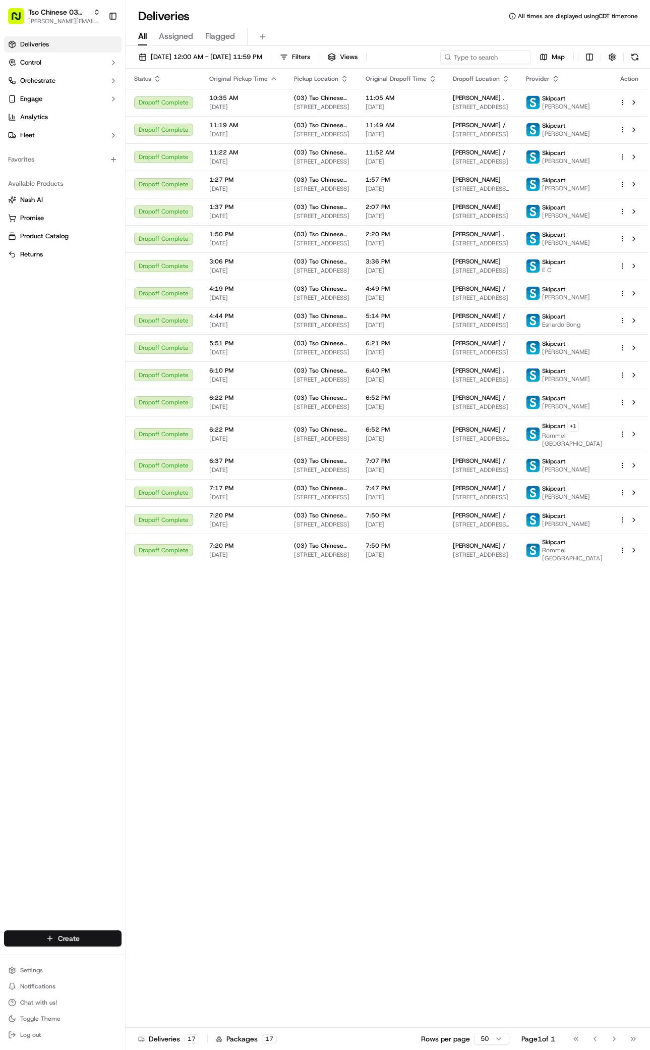
click at [88, 935] on html "Tso Chinese 03 TsoCo [PERSON_NAME][EMAIL_ADDRESS][DOMAIN_NAME] Toggle Sidebar D…" at bounding box center [325, 525] width 650 height 1050
click at [147, 953] on link "Delivery" at bounding box center [182, 957] width 113 height 18
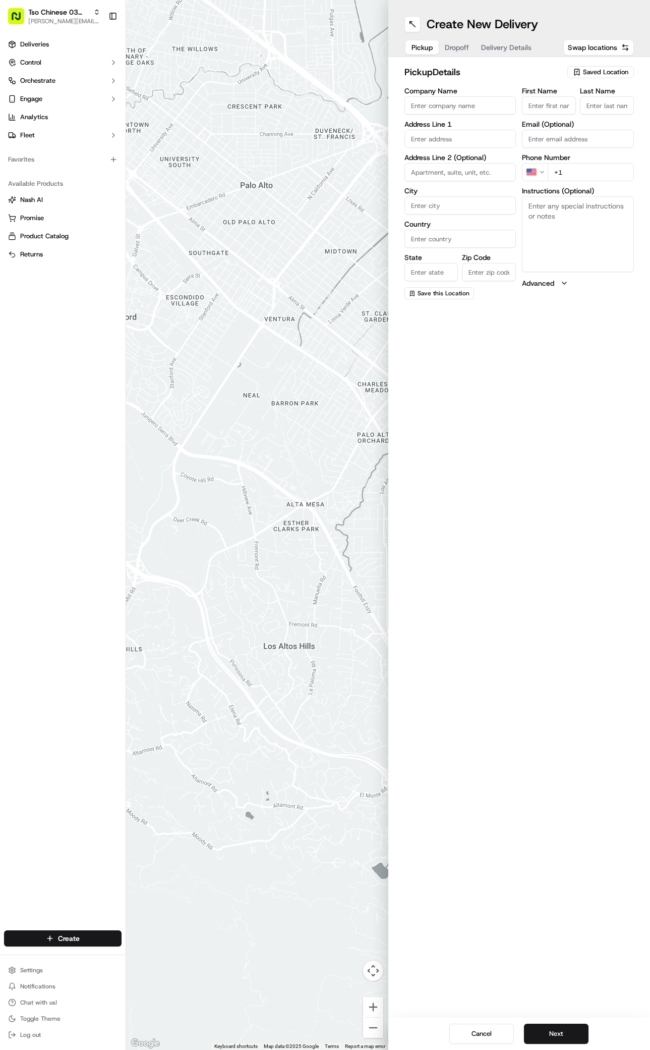
click at [617, 73] on span "Saved Location" at bounding box center [605, 72] width 45 height 9
click at [575, 114] on span "(03) Tso Chinese Takeout & Delivery TsoCo (03)" at bounding box center [584, 114] width 124 height 18
type input "(03) Tso Chinese Takeout & Delivery TsoCo"
type input "Ste F"
type input "Austin"
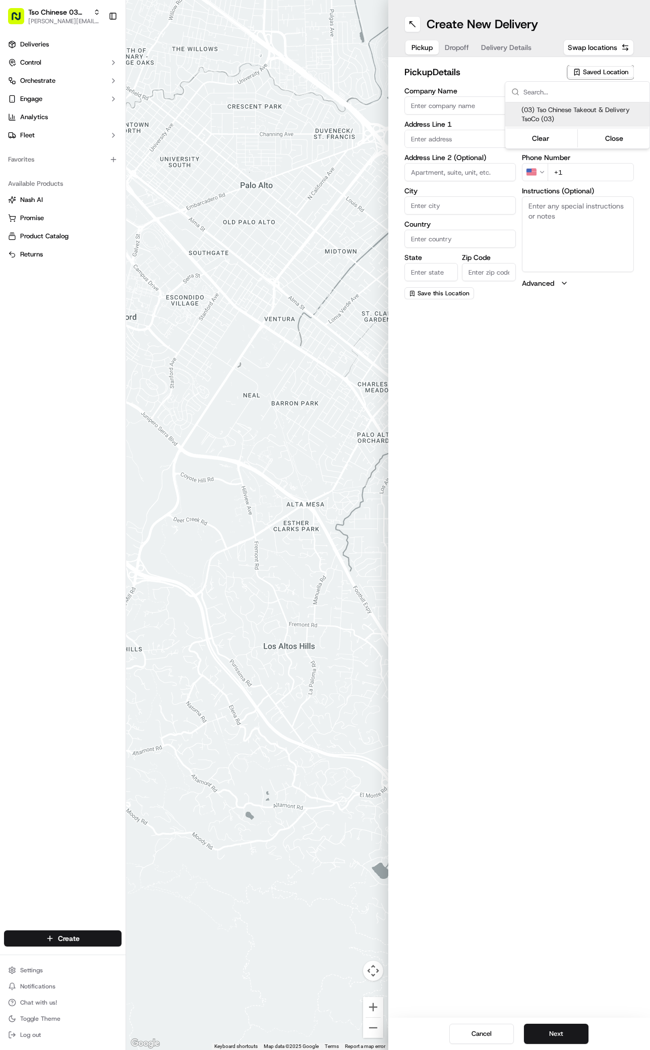
type input "US"
type input "[GEOGRAPHIC_DATA]"
type input "78704"
type input "Tso Chinese"
type input "TsoCo Manager"
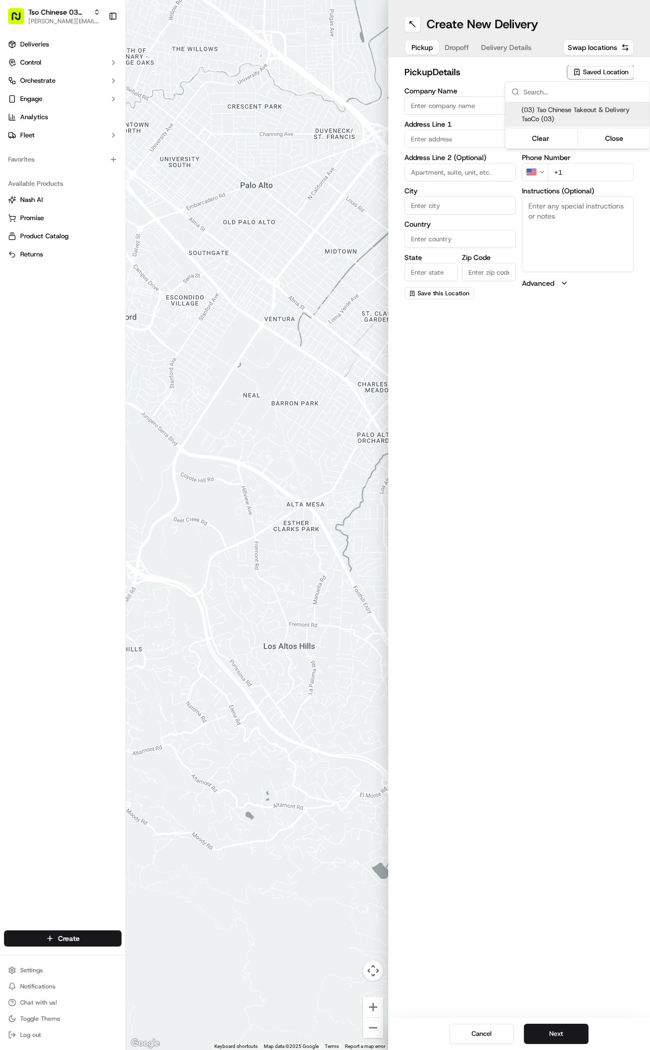
type input "[EMAIL_ADDRESS][DOMAIN_NAME]"
type input "[PHONE_NUMBER]"
type textarea "Submit a picture displaying address & food as Proof of Delivery. Envía una foto…"
type input "[STREET_ADDRESS]"
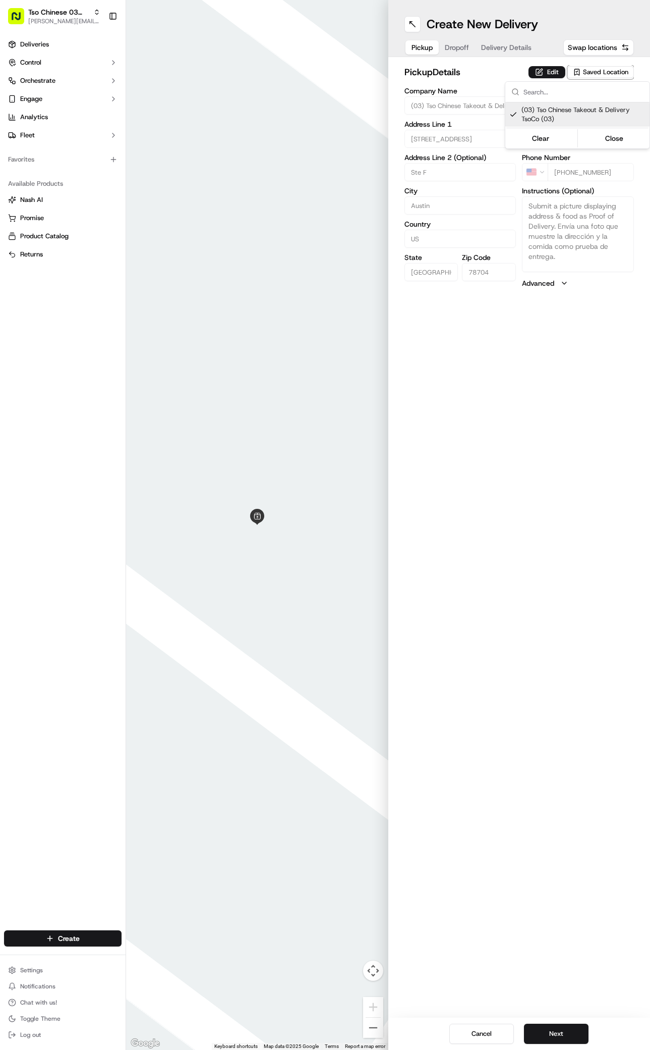
click at [567, 587] on html "Tso Chinese 03 TsoCo [PERSON_NAME][EMAIL_ADDRESS][DOMAIN_NAME] Toggle Sidebar D…" at bounding box center [325, 525] width 650 height 1050
click at [559, 1036] on button "Next" at bounding box center [556, 1033] width 65 height 20
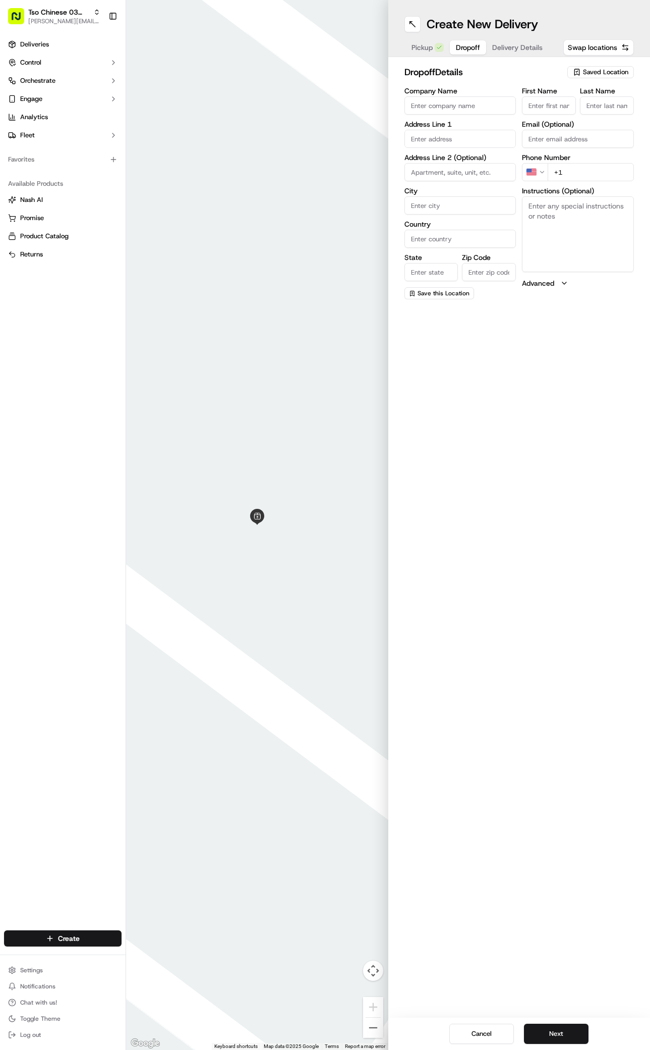
click at [535, 99] on input "First Name" at bounding box center [549, 105] width 54 height 18
paste input "Chrissy Kleberg"
type input "Chrissy Kleberg"
click at [637, 95] on div "dropoff Details Saved Location Company Name Address Line 1 Address Line 2 (Opti…" at bounding box center [520, 182] width 262 height 251
type input "."
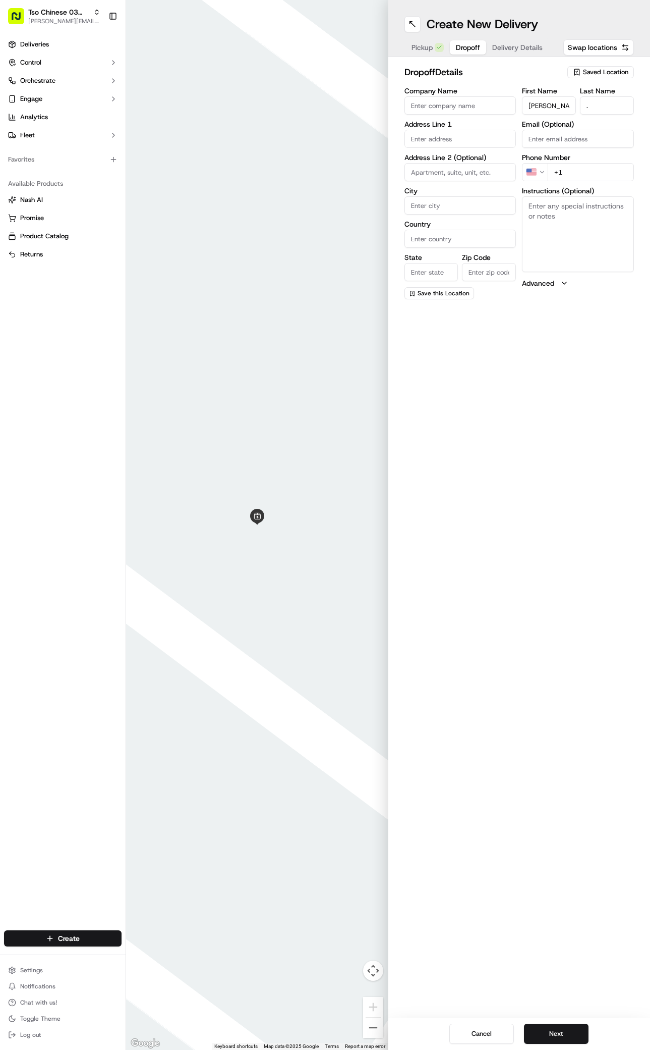
click at [613, 184] on div "First Name Chrissy Kleberg Last Name . Email (Optional) Phone Number US +1 Inst…" at bounding box center [578, 193] width 112 height 212
click at [607, 171] on input "+1" at bounding box center [591, 172] width 86 height 18
paste input "915 861 2752"
type input "+1 915 861 2752"
paste input "514 Terrace Dr"
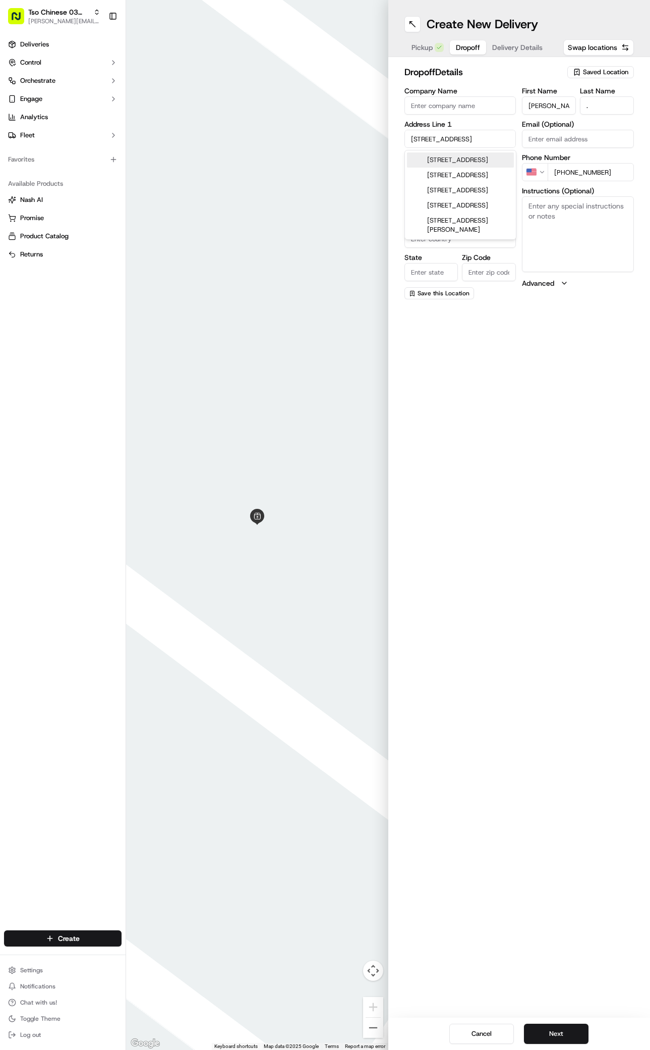
click at [445, 162] on div "514 Terrace Dr, Austin, TX" at bounding box center [460, 159] width 107 height 15
type input "[STREET_ADDRESS]"
type input "Austin"
type input "[GEOGRAPHIC_DATA]"
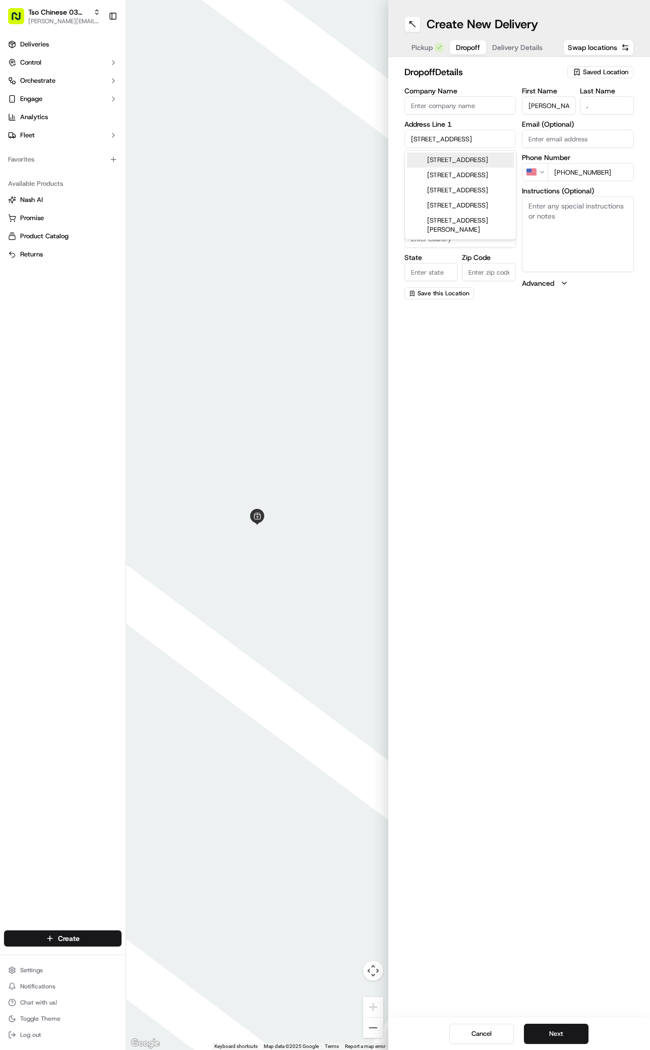
type input "78704"
type input "514 Terrace Drive"
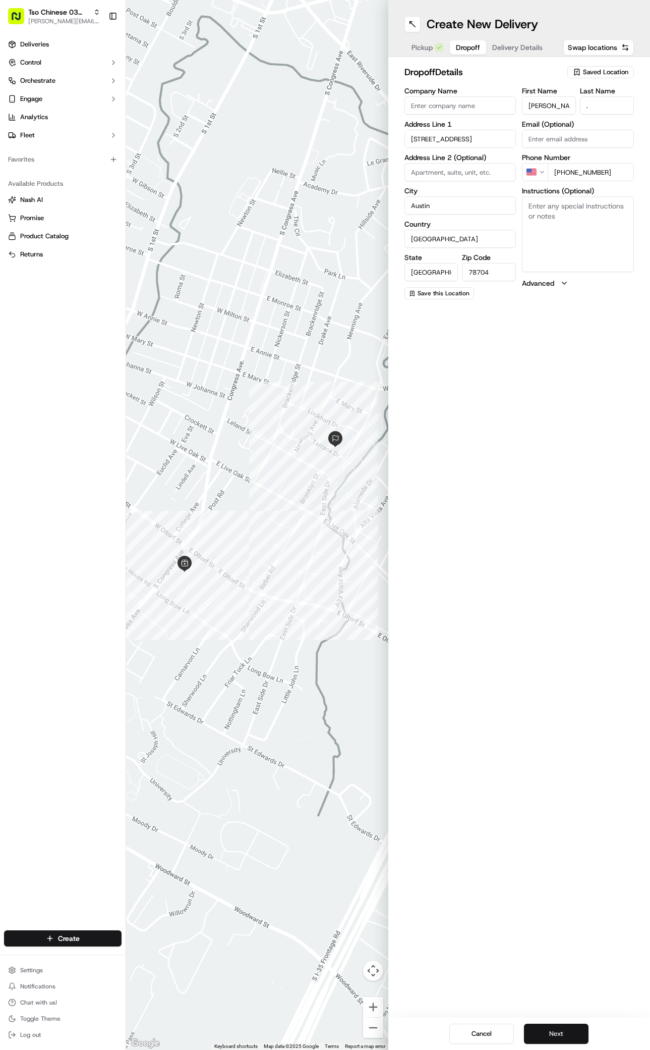
click at [542, 1034] on button "Next" at bounding box center [556, 1033] width 65 height 20
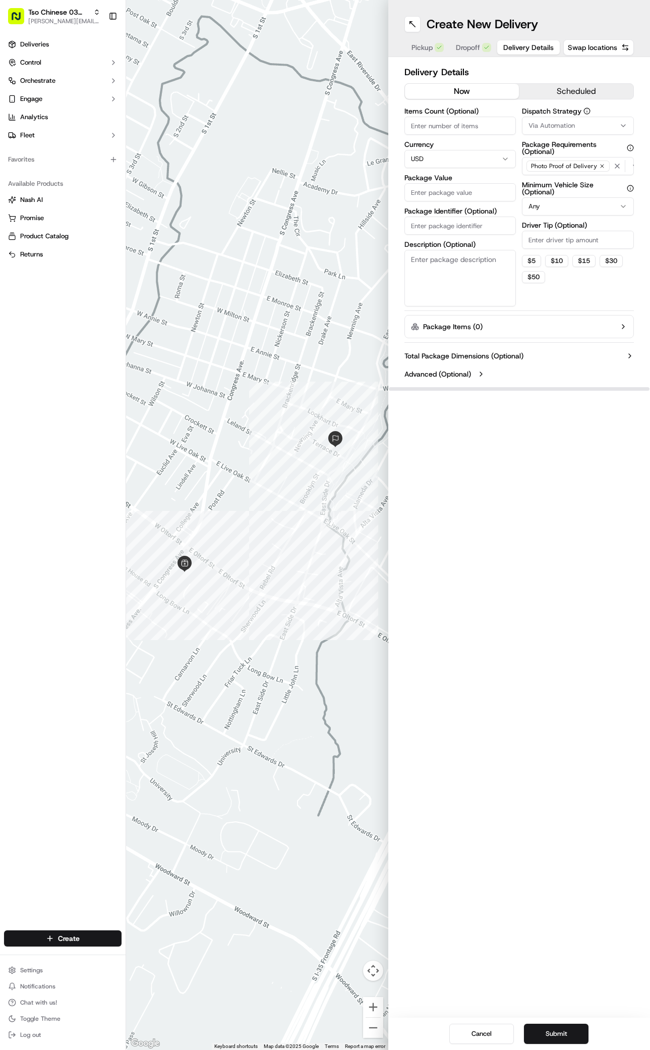
click at [598, 127] on div "Via Automation" at bounding box center [578, 125] width 107 height 9
click at [555, 175] on div "TsoCo Strategy" at bounding box center [578, 180] width 144 height 15
click at [562, 310] on html "Tso Chinese 03 TsoCo antonia@tsochinese.com Toggle Sidebar Deliveries Control O…" at bounding box center [325, 525] width 650 height 1050
click at [558, 238] on input "Driver Tip (Optional)" at bounding box center [578, 240] width 112 height 18
type input "2"
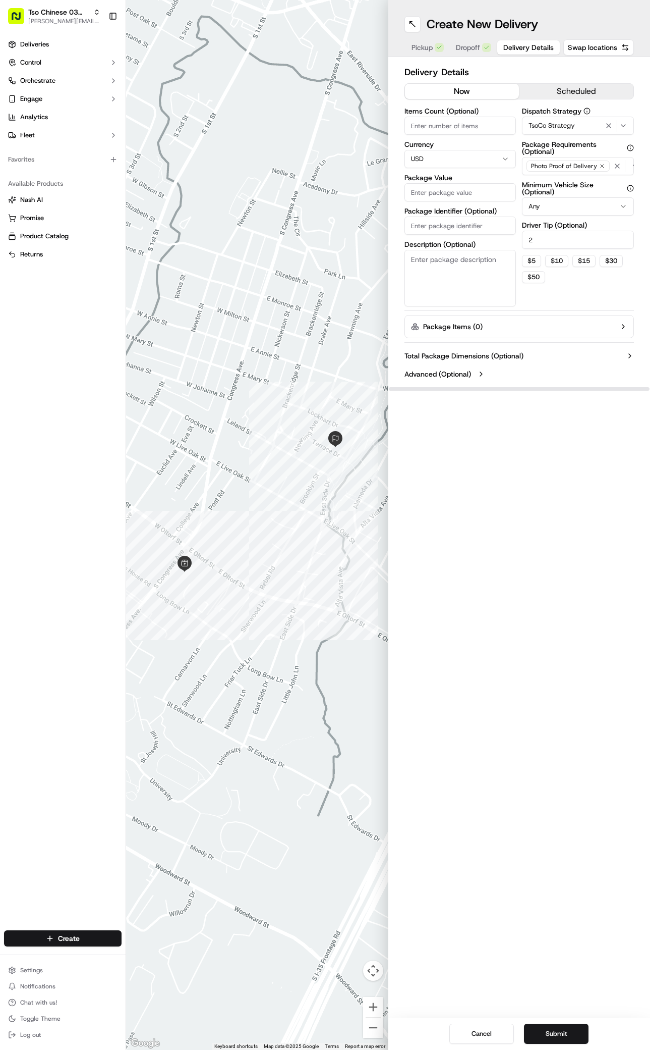
click at [460, 186] on input "Package Value" at bounding box center [461, 192] width 112 height 18
type input "62.41"
paste input "#81MNCNO"
click at [444, 227] on input "#81MNCNO" at bounding box center [461, 225] width 112 height 18
type input "#81MNCNO"
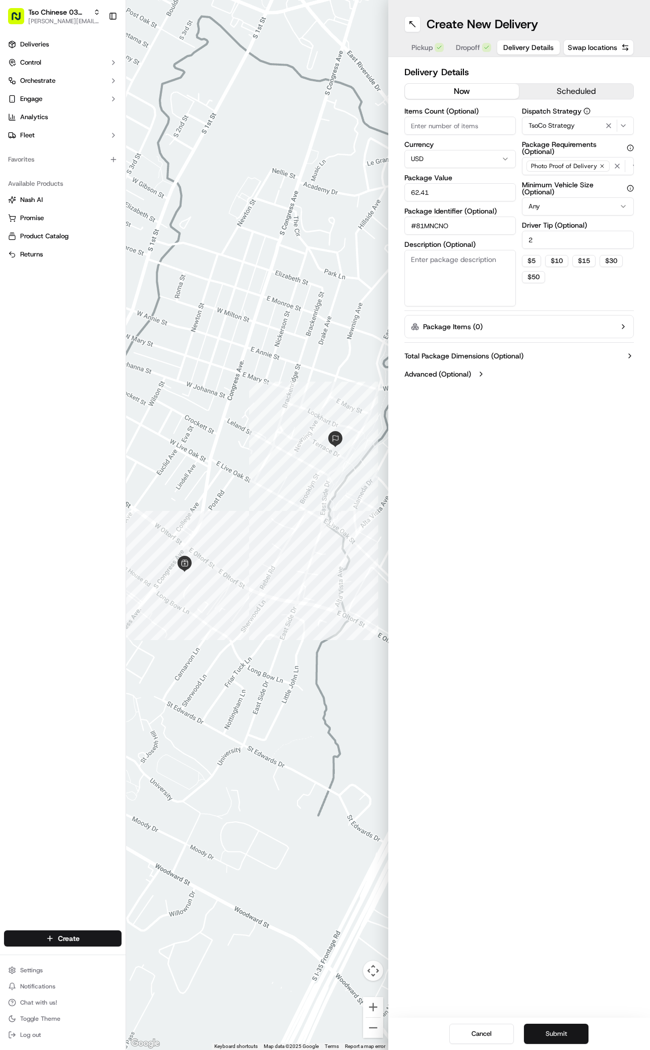
click at [566, 1034] on button "Submit" at bounding box center [556, 1033] width 65 height 20
click at [566, 1034] on div "Cancel Submit" at bounding box center [520, 1033] width 262 height 32
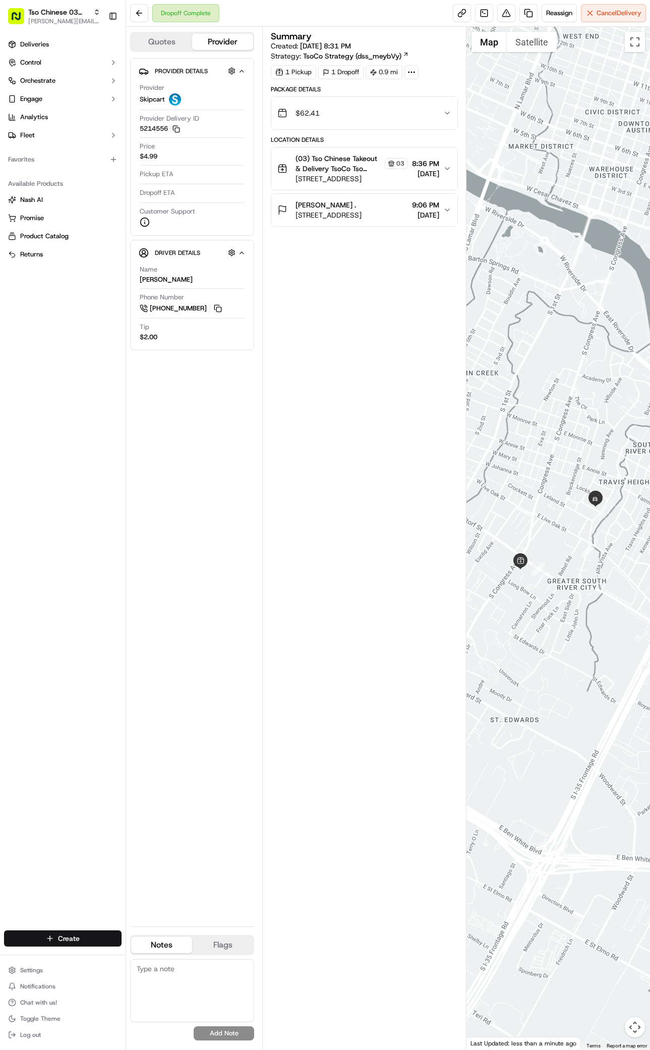
click at [95, 938] on html "Tso Chinese 03 TsoCo antonia@tsochinese.com Toggle Sidebar Deliveries Control O…" at bounding box center [325, 525] width 650 height 1050
click at [143, 959] on link "Delivery" at bounding box center [182, 957] width 113 height 18
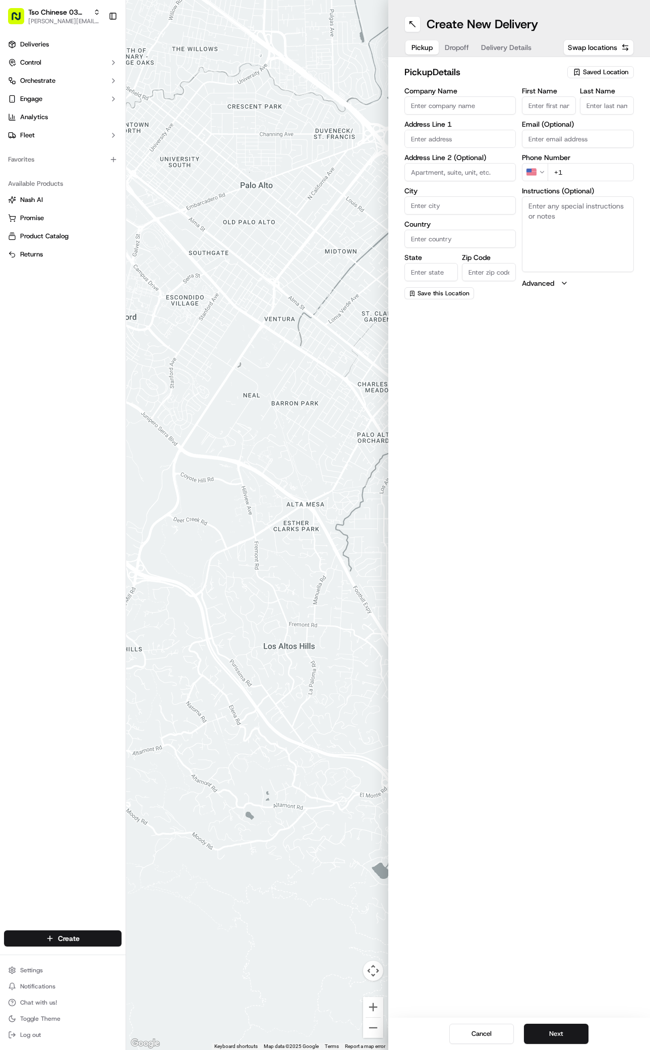
click at [615, 73] on span "Saved Location" at bounding box center [605, 72] width 45 height 9
click at [562, 116] on span "(03) Tso Chinese Takeout & Delivery TsoCo (03)" at bounding box center [584, 114] width 124 height 18
type input "(03) Tso Chinese Takeout & Delivery TsoCo"
type input "Ste F"
type input "Austin"
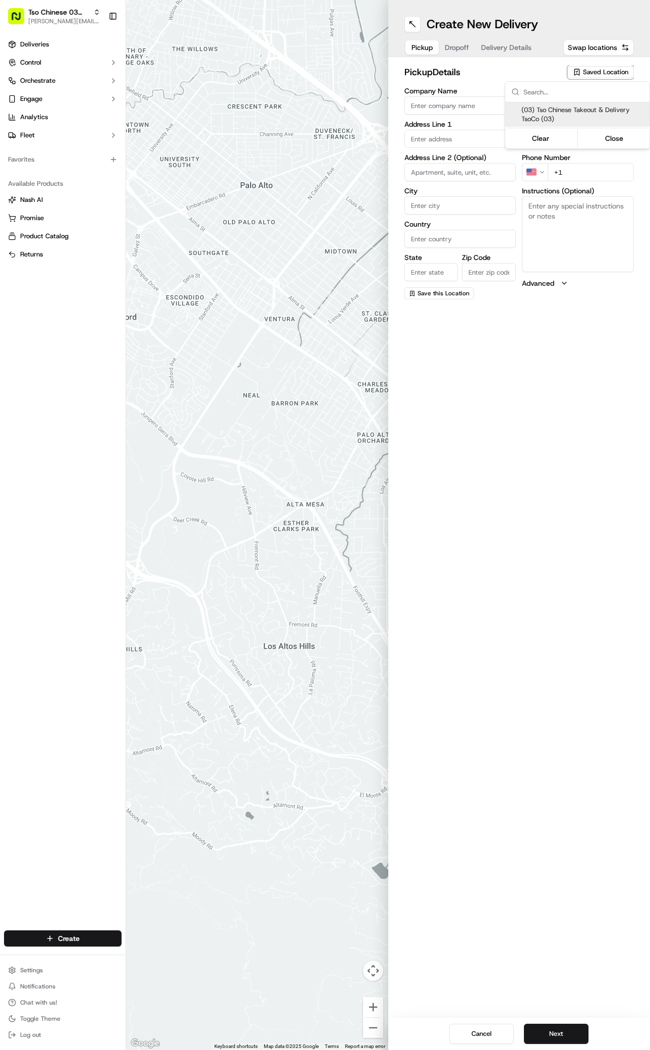
type input "US"
type input "[GEOGRAPHIC_DATA]"
type input "78704"
type input "Tso Chinese"
type input "TsoCo Manager"
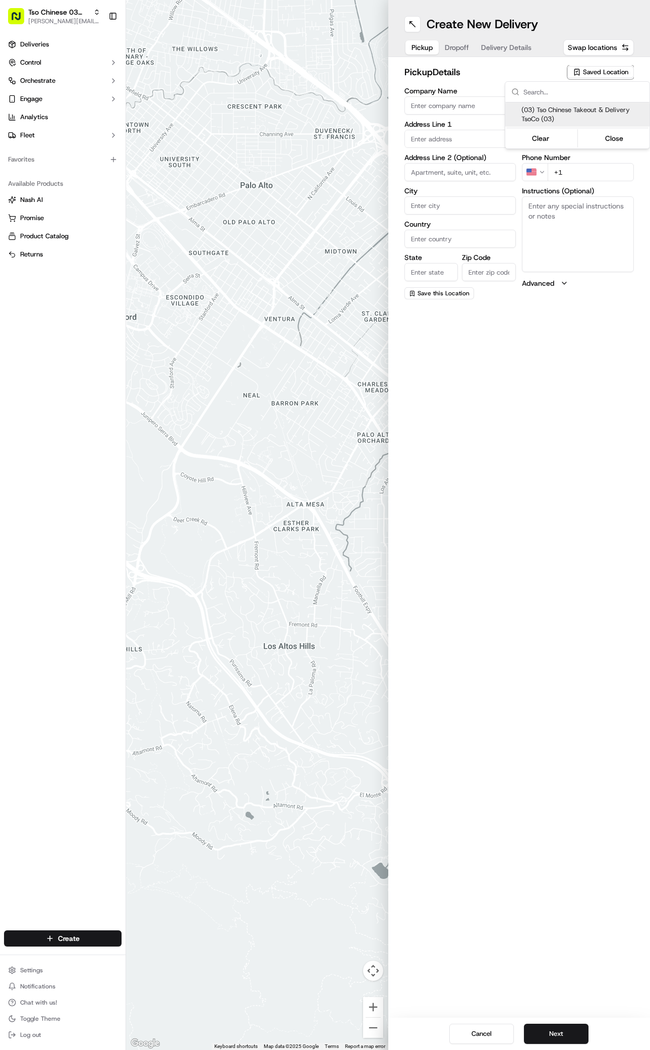
type input "[EMAIL_ADDRESS][DOMAIN_NAME]"
type input "[PHONE_NUMBER]"
type textarea "Submit a picture displaying address & food as Proof of Delivery. Envía una foto…"
type input "[STREET_ADDRESS]"
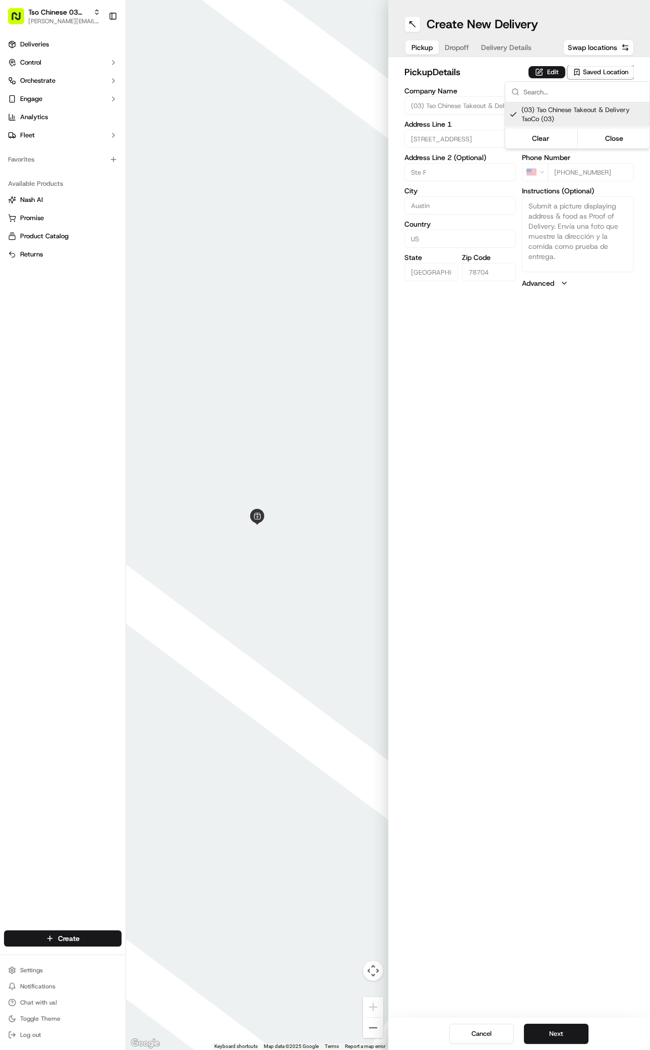
click at [550, 632] on html "Tso Chinese 03 TsoCo [PERSON_NAME][EMAIL_ADDRESS][DOMAIN_NAME] Toggle Sidebar D…" at bounding box center [325, 525] width 650 height 1050
click at [574, 1041] on button "Next" at bounding box center [556, 1033] width 65 height 20
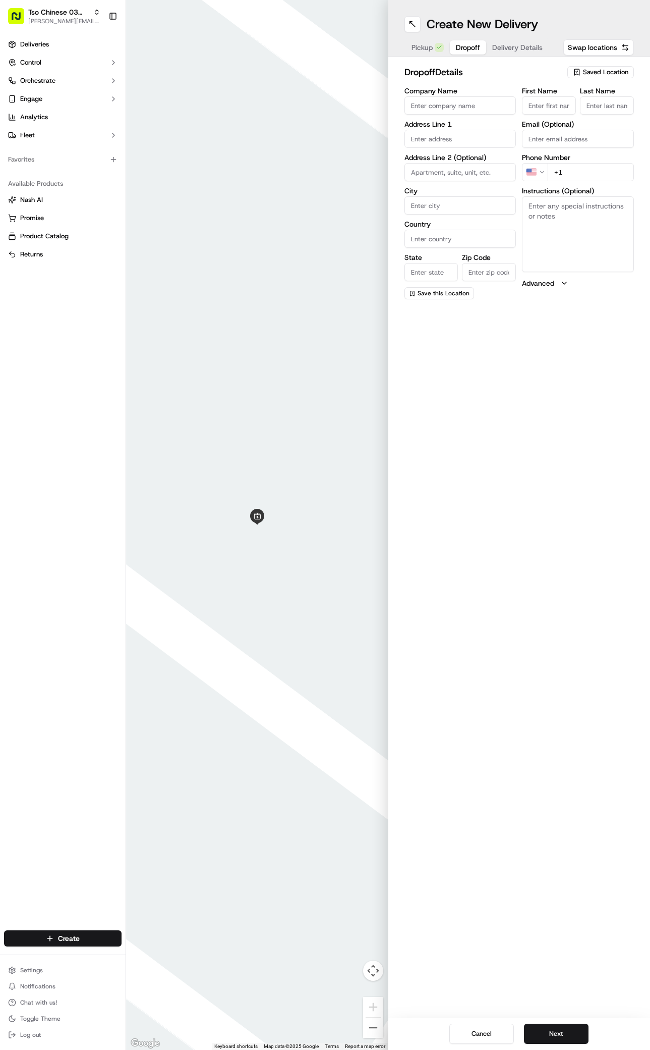
click at [546, 103] on input "First Name" at bounding box center [549, 105] width 54 height 18
paste input "Justin Oldmixon"
type input "Justin Oldmixon"
type input "."
click at [640, 182] on div "dropoff Details Saved Location Company Name Address Line 1 Address Line 2 (Opti…" at bounding box center [520, 182] width 262 height 250
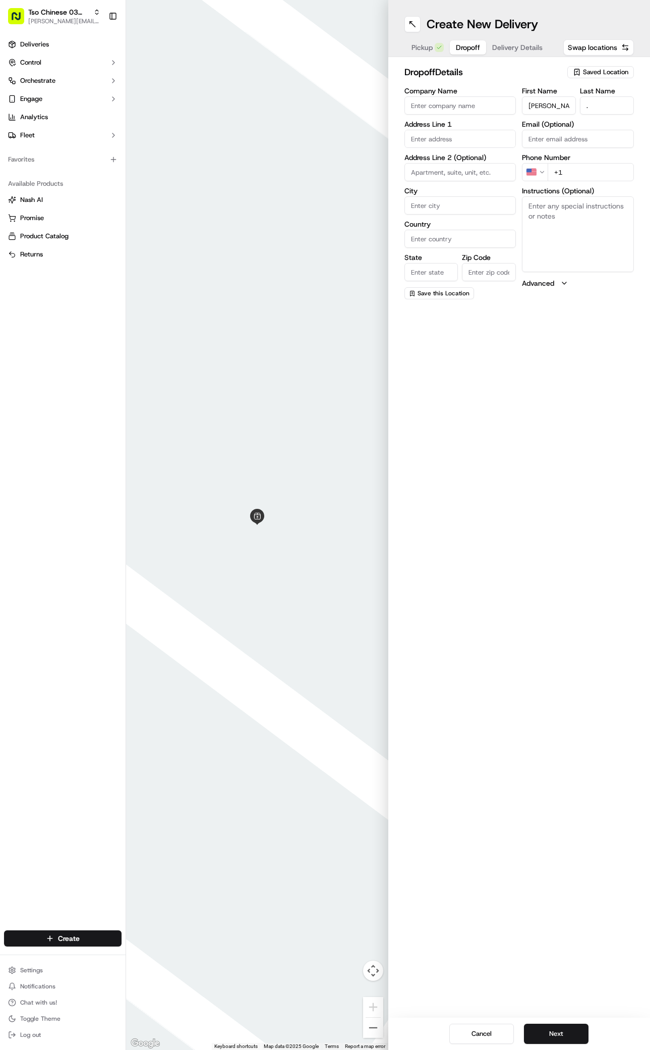
paste input "504 957 3400"
type input "+1 504 957 3400"
paste input "517 Sunny Ln"
click at [436, 157] on div "517 Sunny Ln, Austin, TX" at bounding box center [460, 159] width 107 height 15
type input "517 Sunny Ln, Austin, TX 78704, USA"
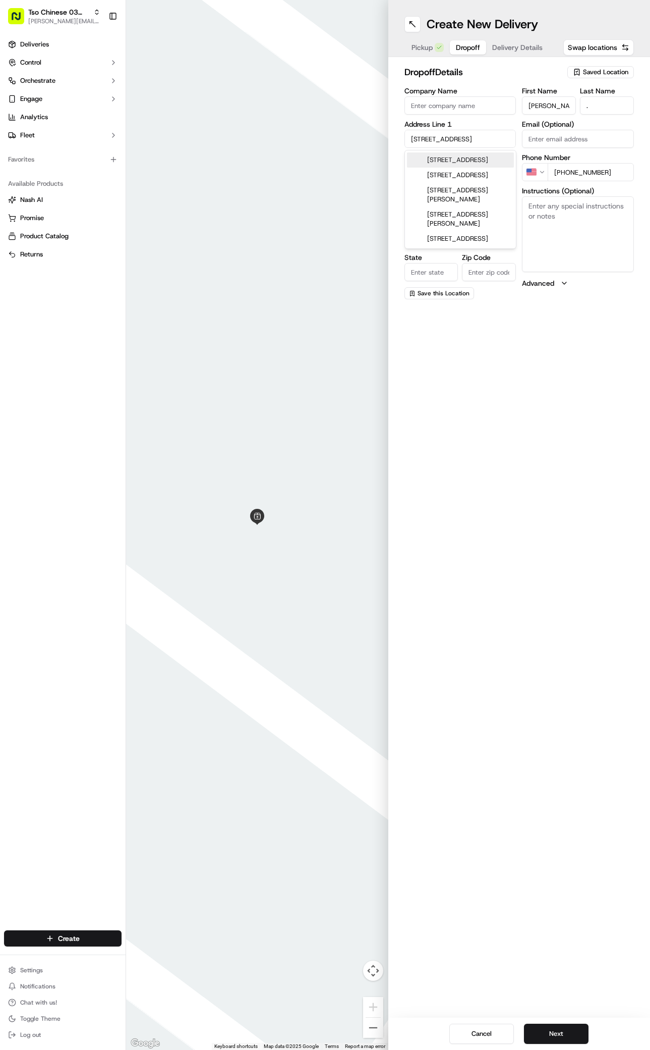
type input "Austin"
type input "[GEOGRAPHIC_DATA]"
type input "78704"
type input "517 Sunny Lane"
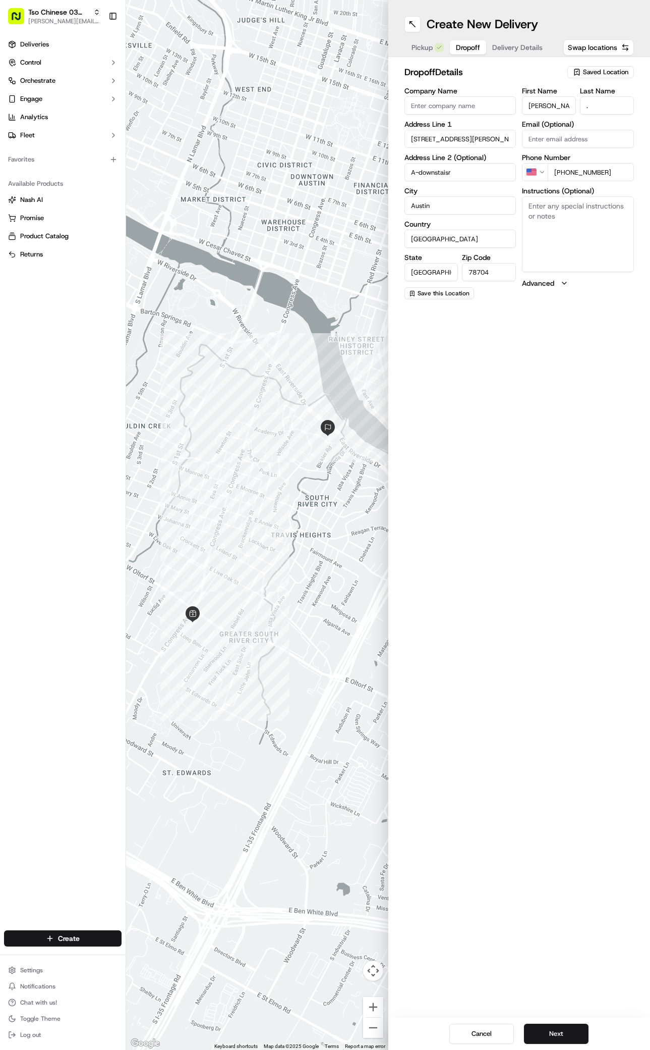
type input "A-downstaisr"
click at [591, 227] on textarea "Instructions (Optional)" at bounding box center [578, 234] width 112 height 76
paste textarea "EXTRA green onions in soup please"
type textarea "EXTRA green onions in soup please"
click at [565, 1036] on button "Next" at bounding box center [556, 1033] width 65 height 20
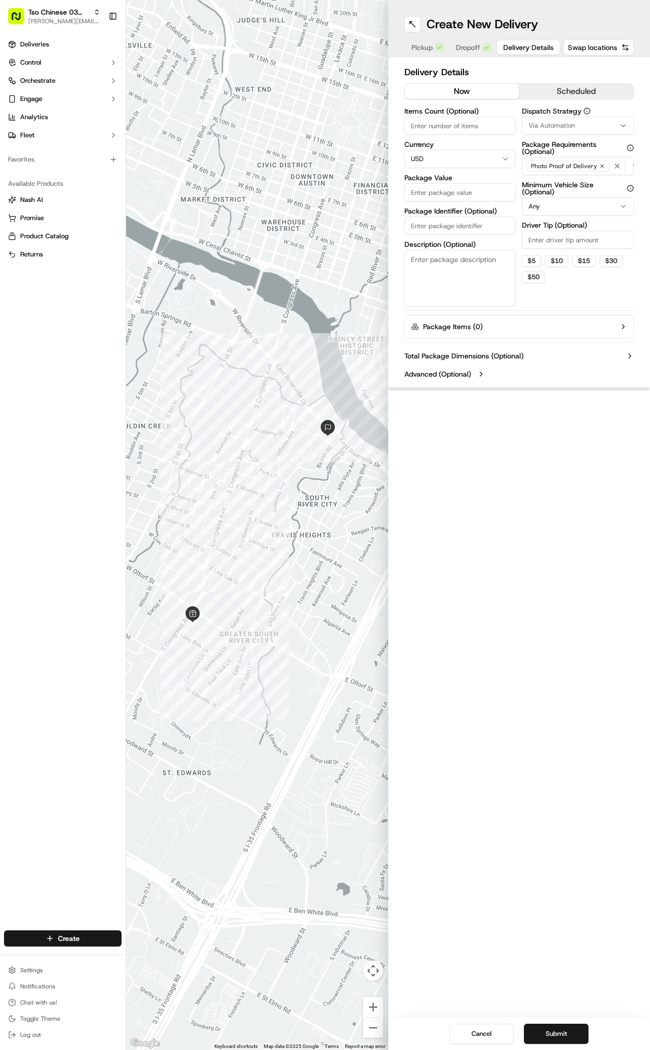
click at [565, 119] on button "Via Automation" at bounding box center [578, 126] width 112 height 18
click at [555, 180] on span "TsoCo Strategy" at bounding box center [584, 180] width 124 height 9
click at [589, 283] on html "Tso Chinese 03 TsoCo antonia@tsochinese.com Toggle Sidebar Deliveries Control O…" at bounding box center [325, 525] width 650 height 1050
click at [589, 235] on input "Driver Tip (Optional)" at bounding box center [578, 240] width 112 height 18
type input "2"
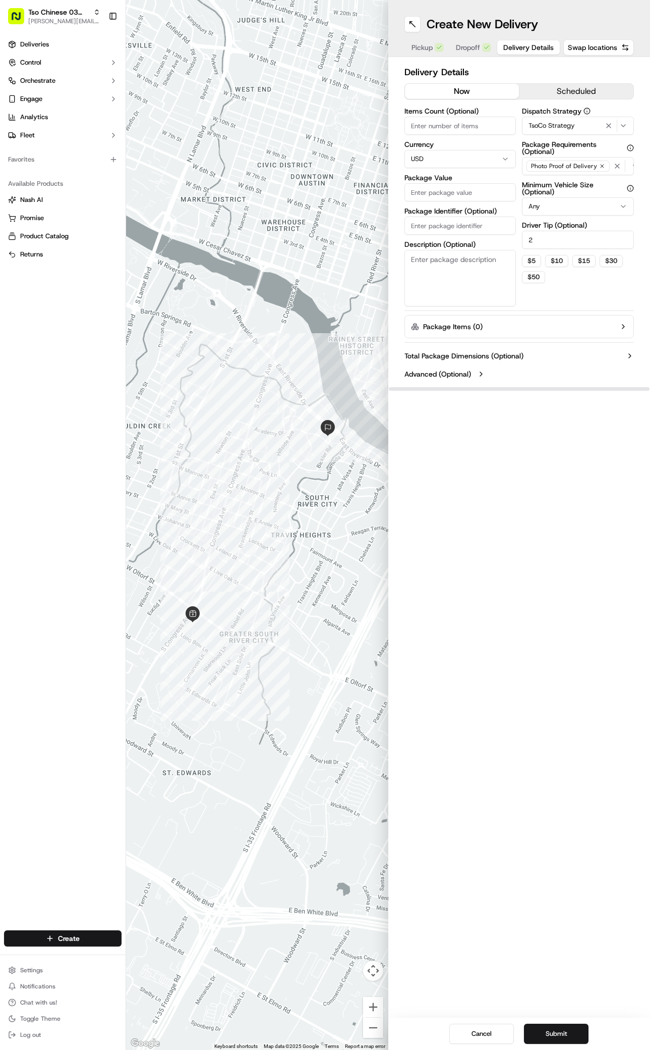
click at [449, 201] on input "Package Value" at bounding box center [461, 192] width 112 height 18
click at [460, 222] on div "Package Identifier (Optional)" at bounding box center [461, 220] width 112 height 27
click at [460, 214] on label "Package Identifier (Optional)" at bounding box center [461, 210] width 112 height 7
click at [460, 222] on input "Package Identifier (Optional)" at bounding box center [461, 225] width 112 height 18
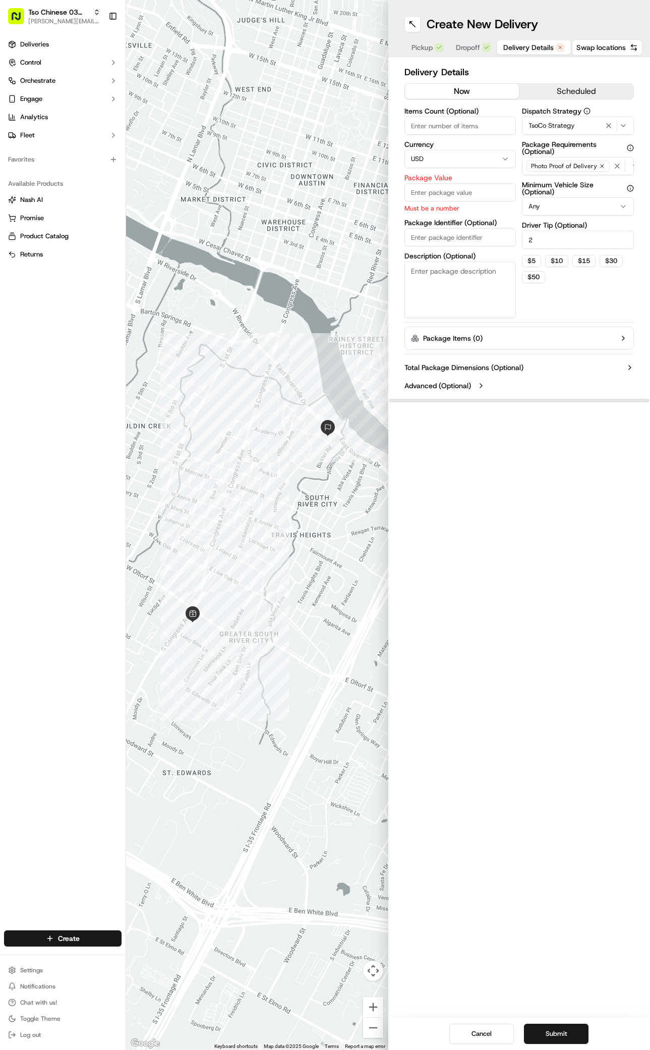
paste input "#VT6FN1A"
type input "#VT6FN1A"
click at [454, 193] on input "Package Value" at bounding box center [461, 192] width 112 height 18
type input "46.87"
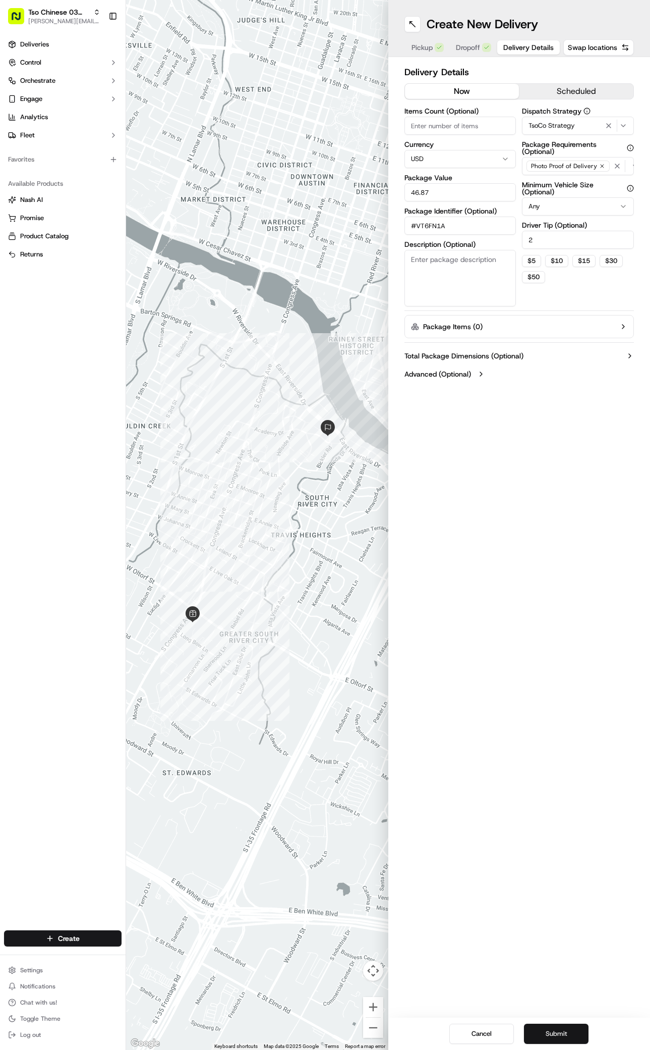
click at [576, 1033] on button "Submit" at bounding box center [556, 1033] width 65 height 20
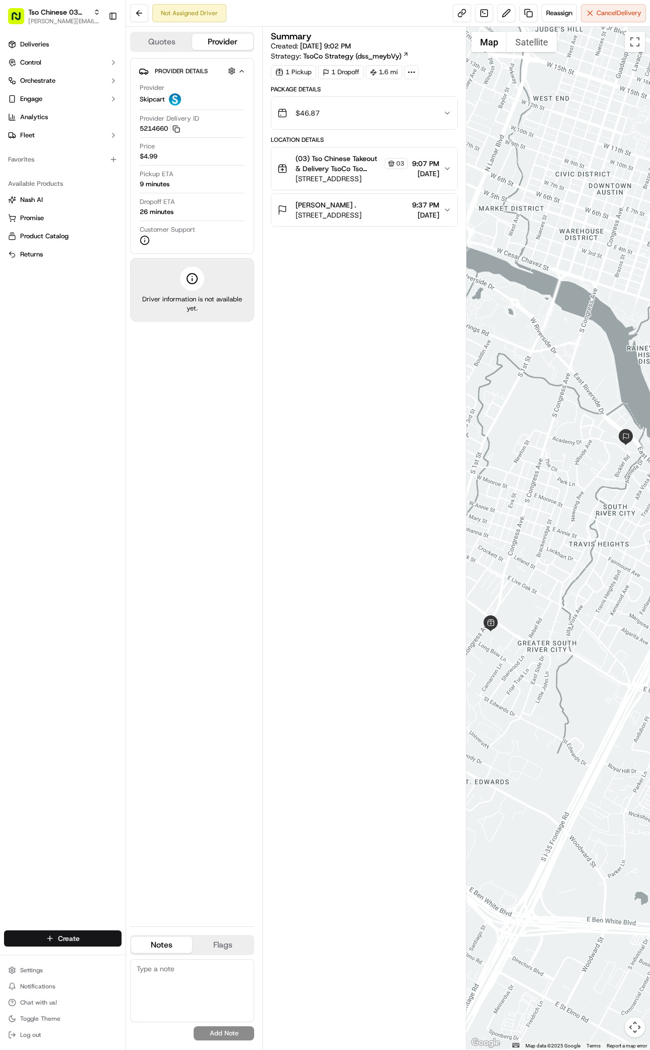
click at [83, 941] on html "Tso Chinese 03 TsoCo antonia@tsochinese.com Toggle Sidebar Deliveries Control O…" at bounding box center [325, 525] width 650 height 1050
drag, startPoint x: 143, startPoint y: 966, endPoint x: 142, endPoint y: 960, distance: 6.1
click at [142, 960] on div "Create Delivery CSV Upload" at bounding box center [183, 958] width 118 height 57
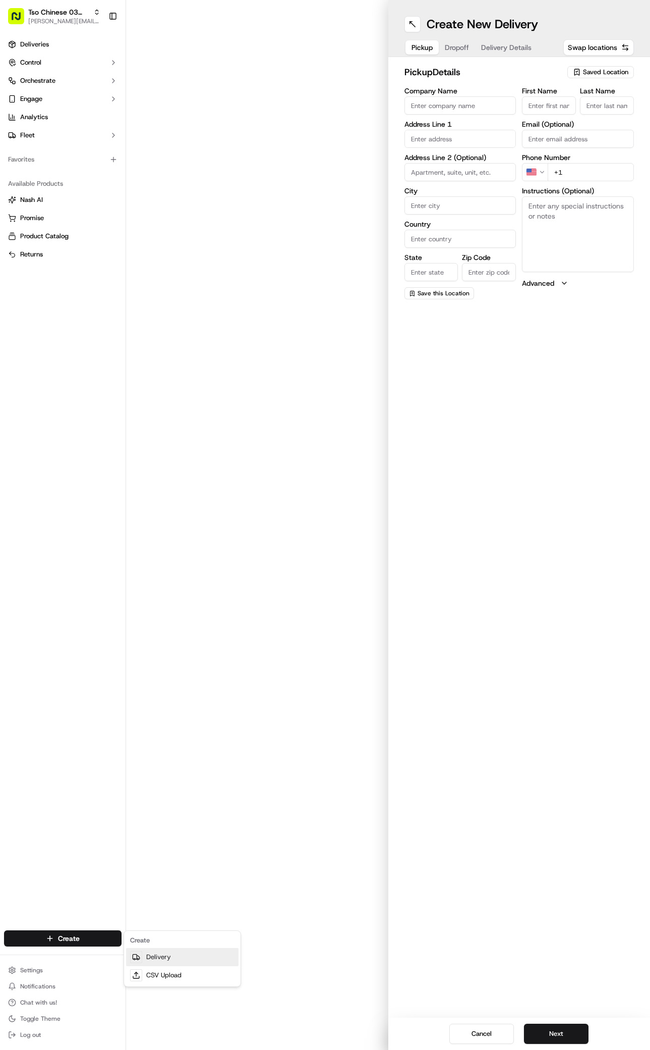
click at [142, 960] on div at bounding box center [136, 957] width 12 height 12
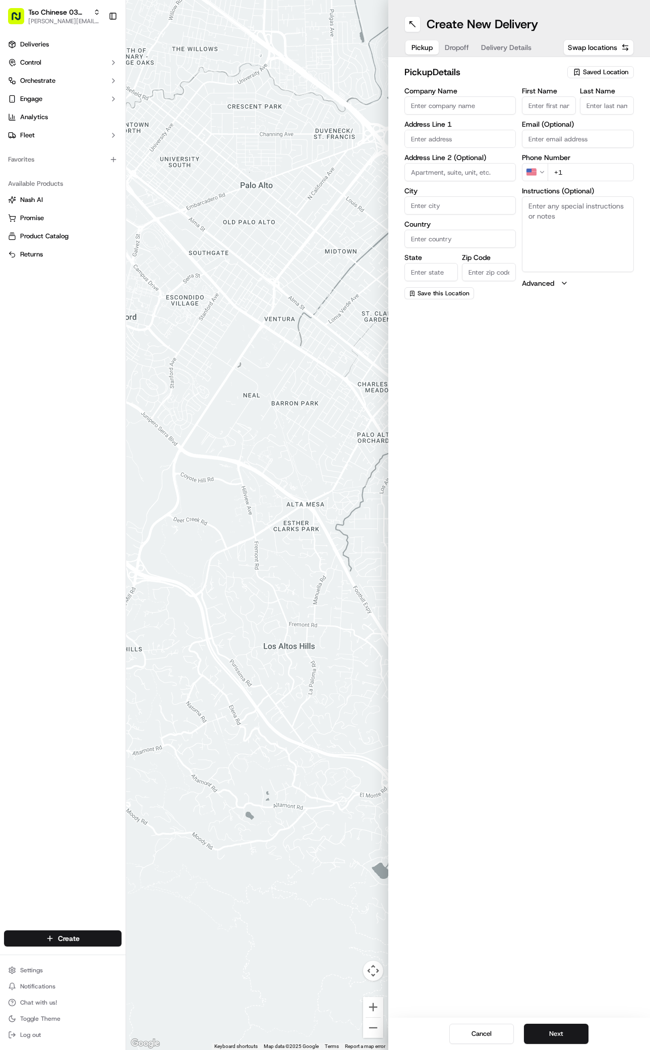
click at [616, 72] on span "Saved Location" at bounding box center [605, 72] width 45 height 9
click at [566, 116] on span "(03) Tso Chinese Takeout & Delivery TsoCo (03)" at bounding box center [584, 114] width 124 height 18
type input "(03) Tso Chinese Takeout & Delivery TsoCo"
type input "Ste F"
type input "Austin"
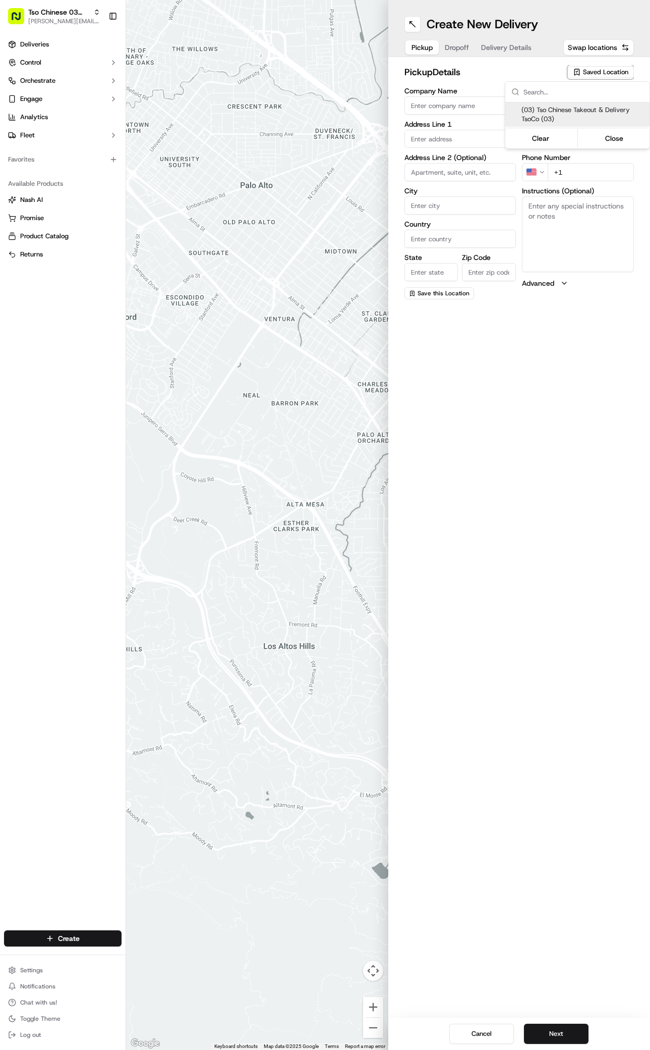
type input "US"
type input "[GEOGRAPHIC_DATA]"
type input "78704"
type input "Tso Chinese"
type input "TsoCo Manager"
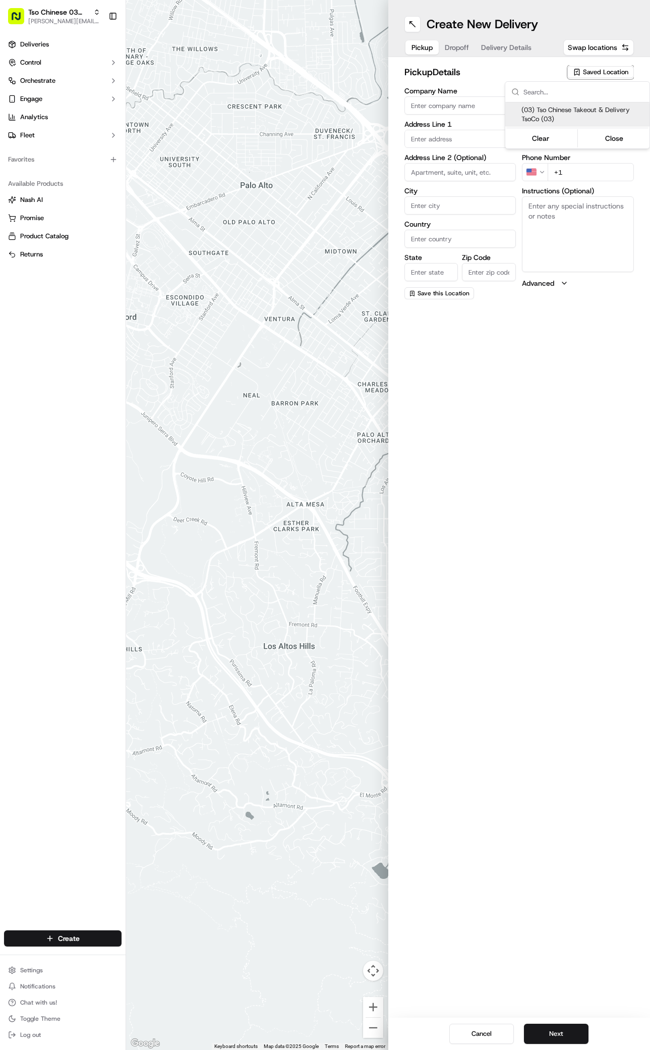
type input "[EMAIL_ADDRESS][DOMAIN_NAME]"
type input "[PHONE_NUMBER]"
type textarea "Submit a picture displaying address & food as Proof of Delivery. Envía una foto…"
type input "[STREET_ADDRESS]"
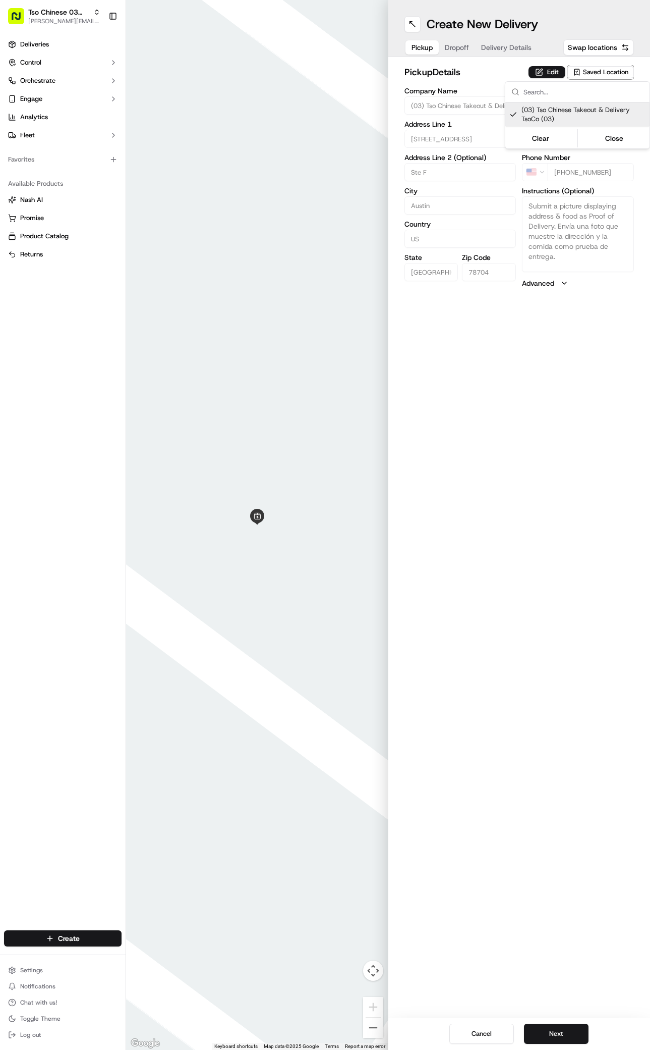
click at [546, 690] on html "Tso Chinese 03 TsoCo [PERSON_NAME][EMAIL_ADDRESS][DOMAIN_NAME] Toggle Sidebar D…" at bounding box center [325, 525] width 650 height 1050
click at [565, 1031] on button "Next" at bounding box center [556, 1033] width 65 height 20
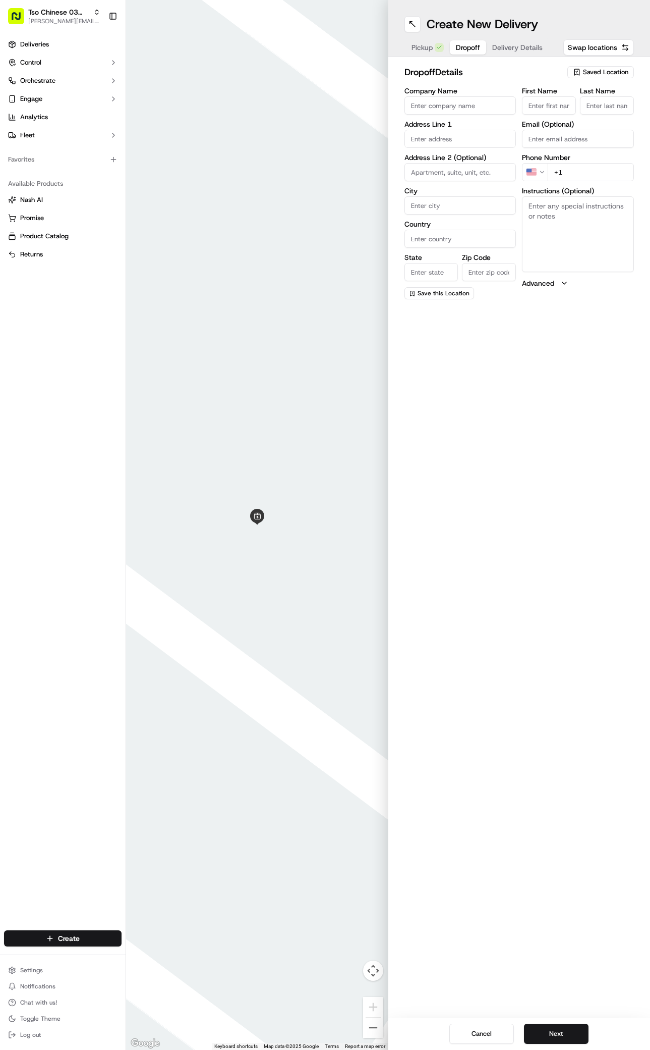
paste input "Alen Culp"
type input "Alen Culp"
type input "."
paste input "512 845 2162"
type input "+1 512 845 2162"
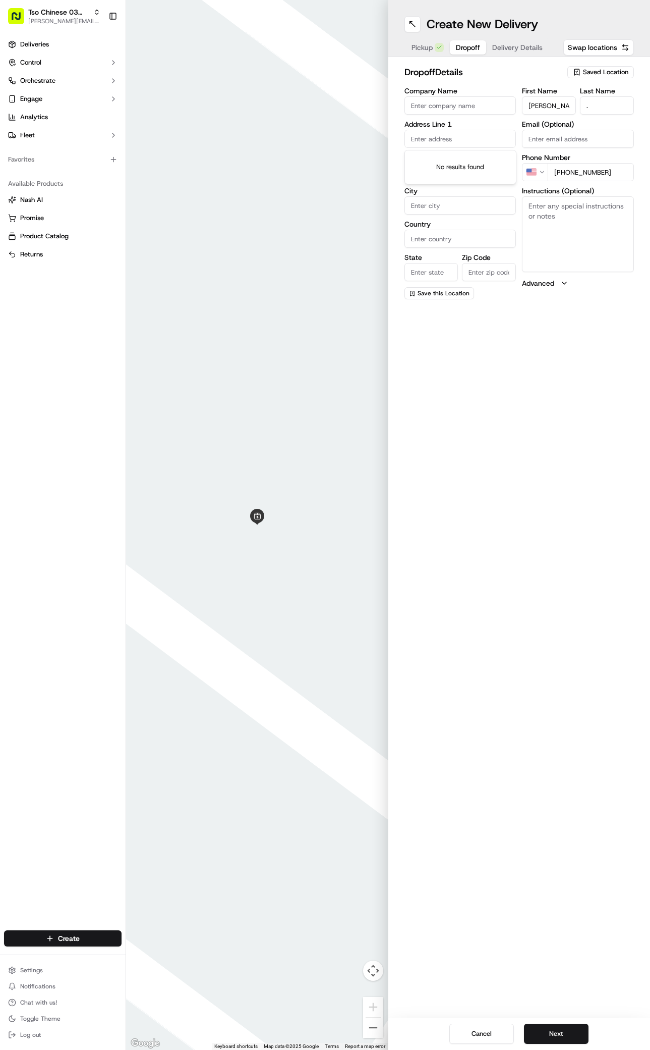
paste input "3012 S Congress Ave"
click at [432, 158] on div "3012 South Congress Avenue, Austin, TX" at bounding box center [460, 159] width 107 height 15
type input "3012 S Congress Ave, Austin, TX 78704, USA"
type input "Austin"
type input "[GEOGRAPHIC_DATA]"
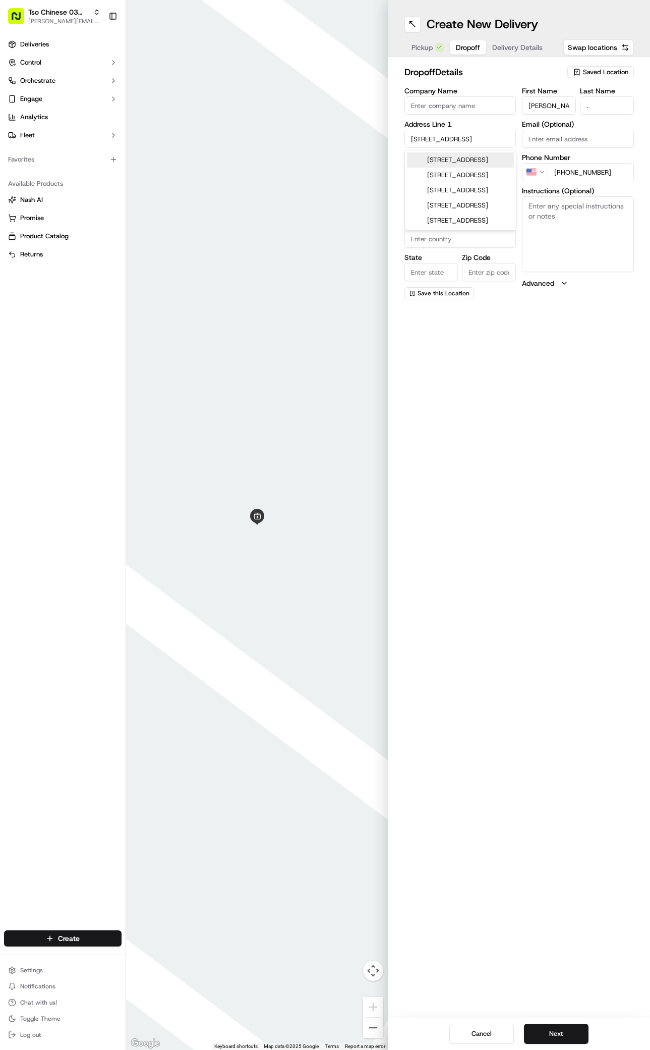
type input "[GEOGRAPHIC_DATA]"
type input "78704"
type input "3012 South Congress Avenue"
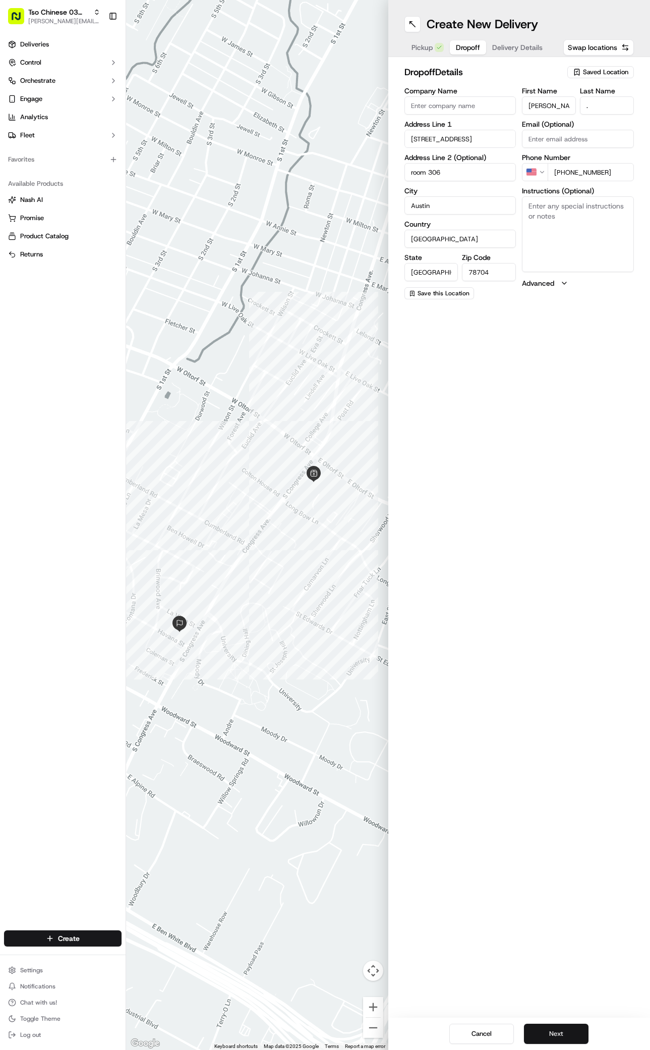
type input "room 306"
click at [573, 1025] on button "Next" at bounding box center [556, 1033] width 65 height 20
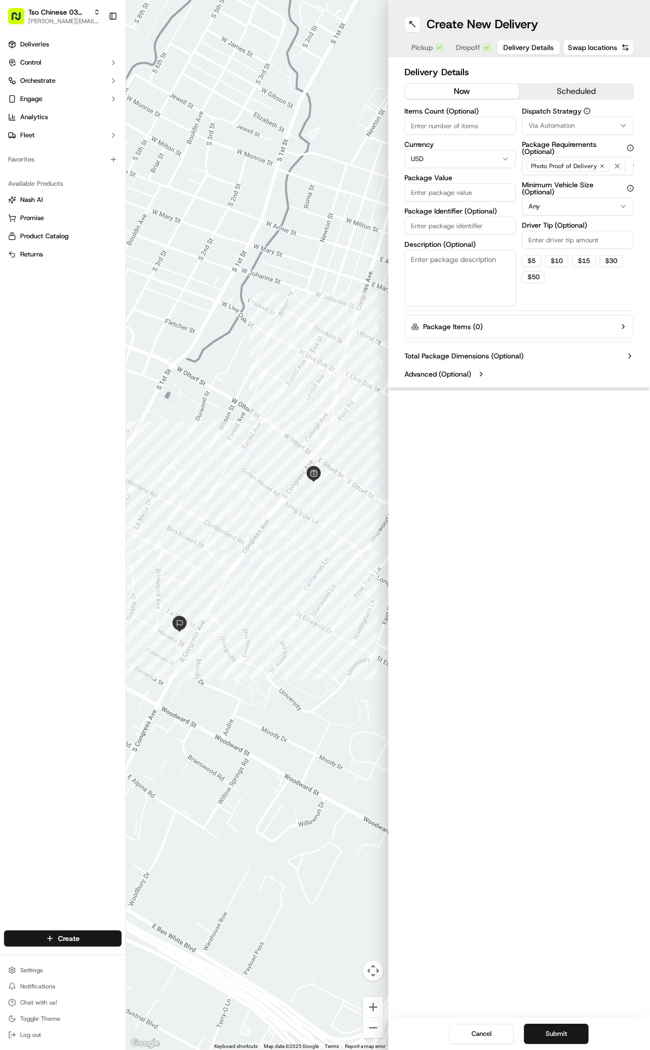
click at [613, 123] on div "Via Automation" at bounding box center [578, 125] width 107 height 9
click at [555, 181] on span "TsoCo Strategy" at bounding box center [584, 180] width 124 height 9
click at [592, 291] on html "Tso Chinese 03 TsoCo antonia@tsochinese.com Toggle Sidebar Deliveries Control O…" at bounding box center [325, 525] width 650 height 1050
click at [597, 240] on input "Driver Tip (Optional)" at bounding box center [578, 240] width 112 height 18
type input "2"
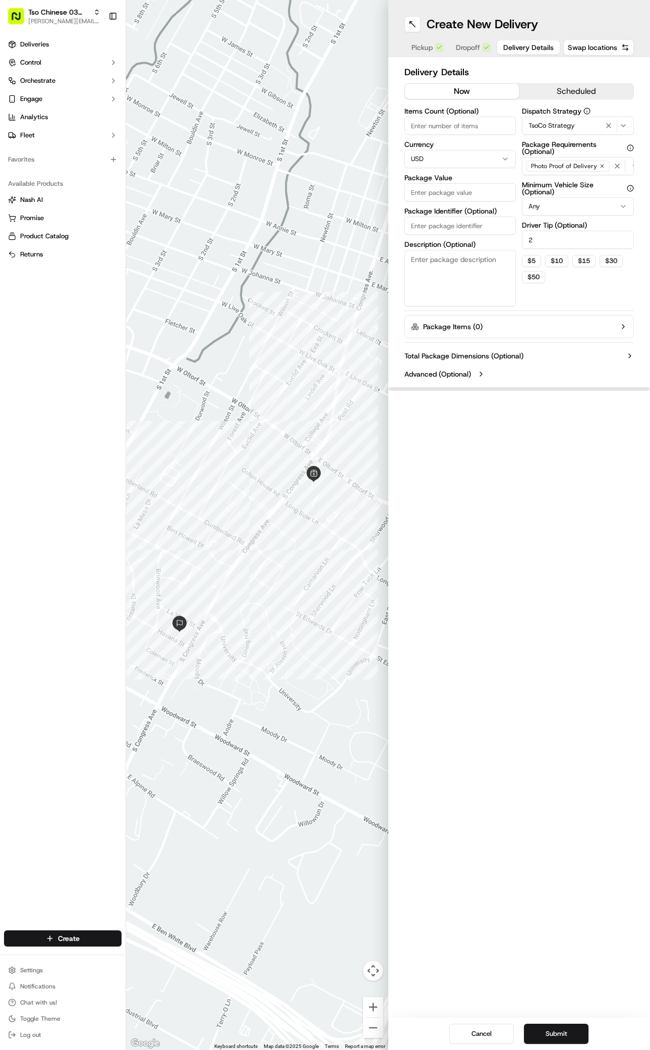
click at [430, 197] on input "Package Value" at bounding box center [461, 192] width 112 height 18
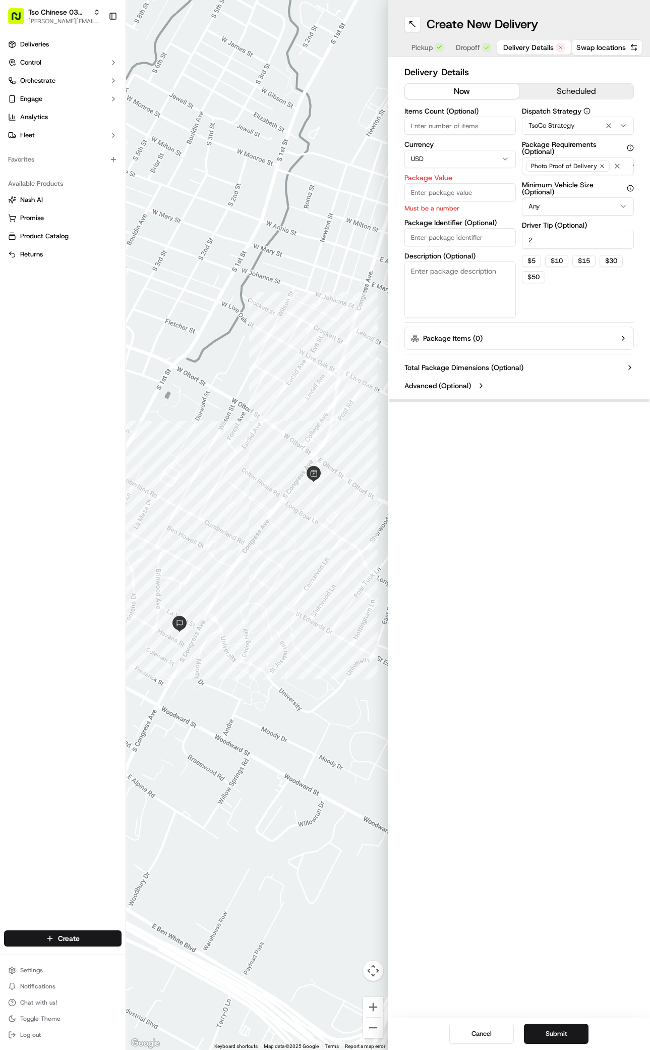
click at [473, 227] on div "Package Identifier (Optional)" at bounding box center [461, 232] width 112 height 27
paste input "#SDGW21P"
type input "#SDGW21P"
click at [474, 194] on input "Package Value" at bounding box center [461, 192] width 112 height 18
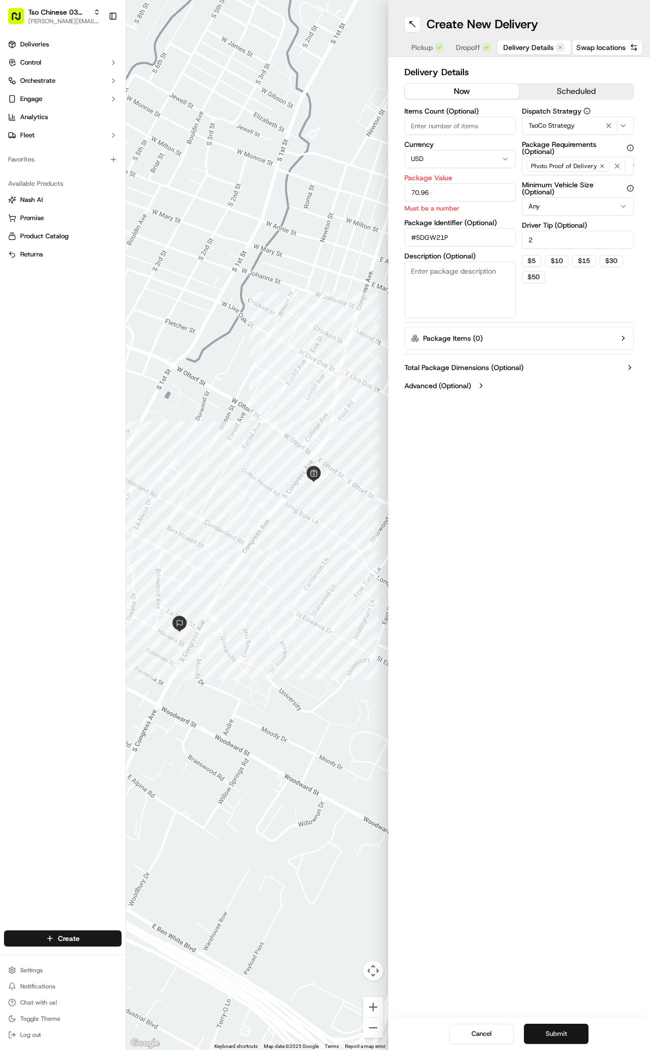
type input "70.96"
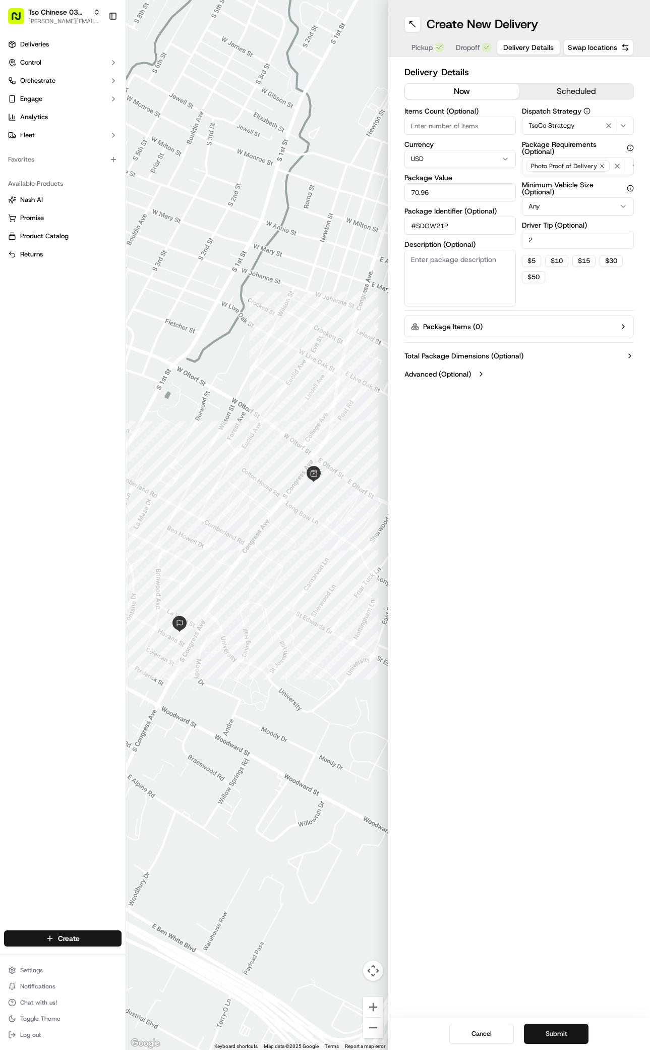
click at [565, 1040] on button "Submit" at bounding box center [556, 1033] width 65 height 20
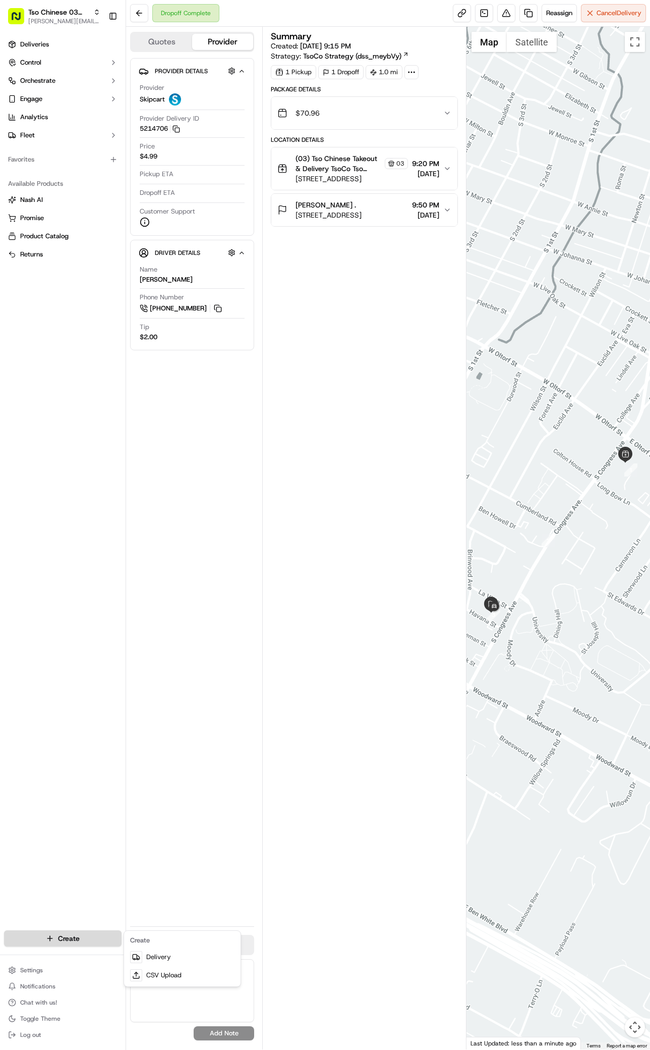
click at [87, 935] on html "Tso Chinese 03 TsoCo antonia@tsochinese.com Toggle Sidebar Deliveries Control O…" at bounding box center [325, 525] width 650 height 1050
click at [192, 952] on link "Delivery" at bounding box center [182, 957] width 113 height 18
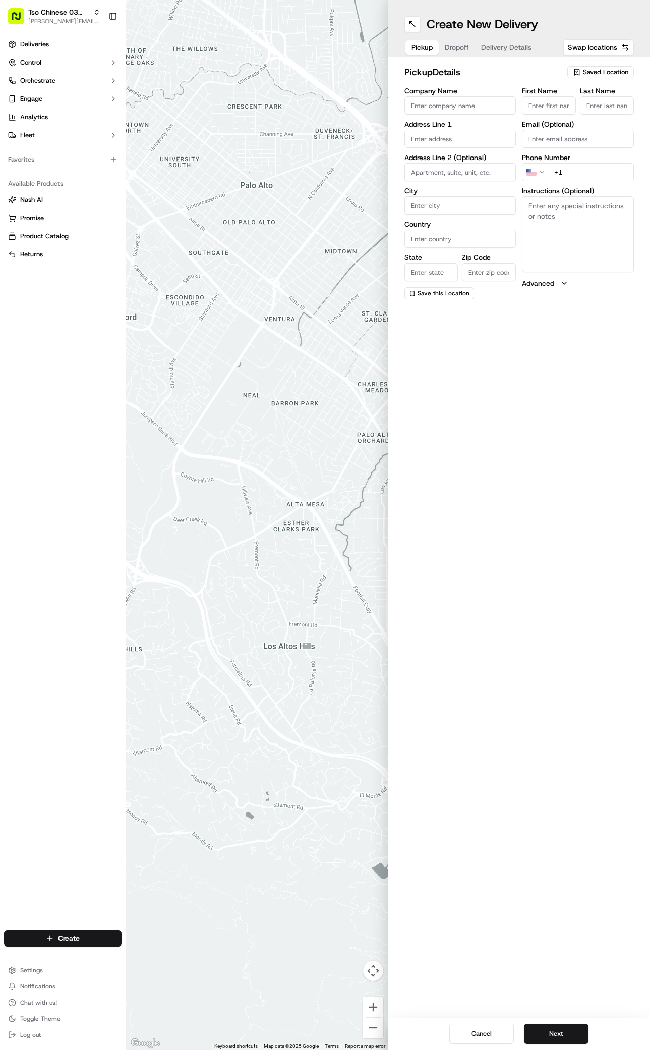
click at [616, 72] on span "Saved Location" at bounding box center [605, 72] width 45 height 9
click at [562, 118] on span "(03) Tso Chinese Takeout & Delivery TsoCo (03)" at bounding box center [584, 114] width 124 height 18
type input "(03) Tso Chinese Takeout & Delivery TsoCo"
type input "Ste F"
type input "Austin"
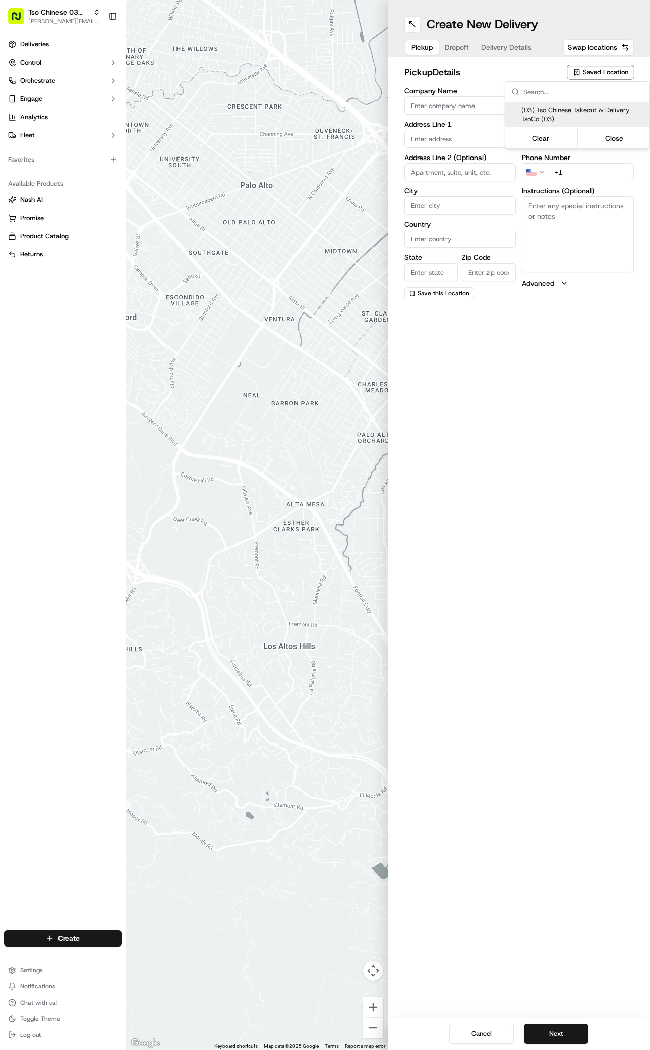
type input "US"
type input "[GEOGRAPHIC_DATA]"
type input "78704"
type input "Tso Chinese"
type input "TsoCo Manager"
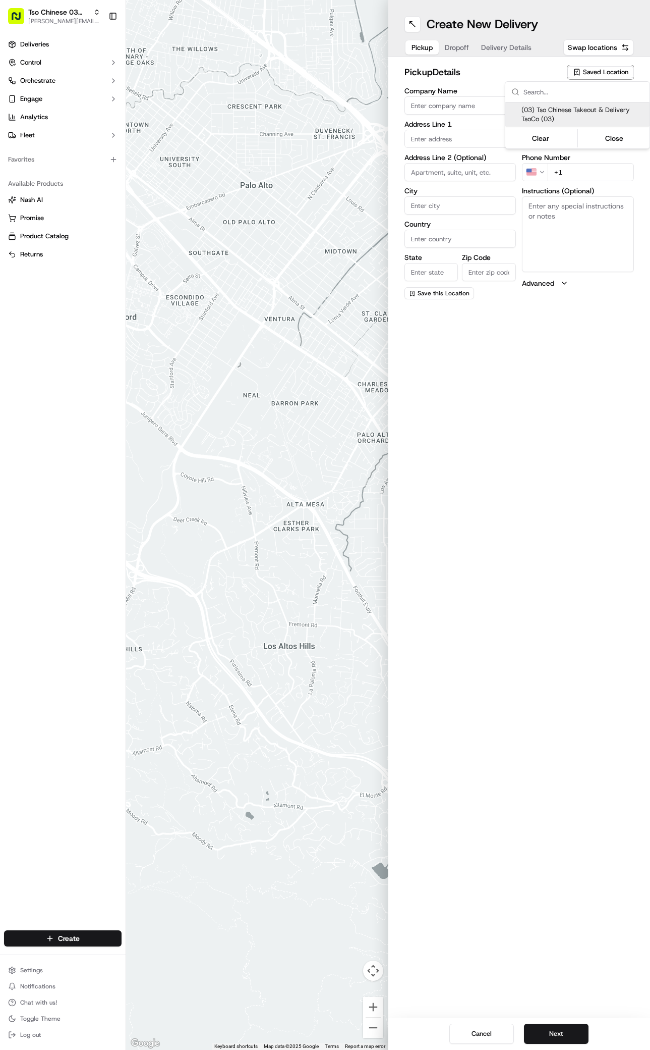
type input "[EMAIL_ADDRESS][DOMAIN_NAME]"
type input "[PHONE_NUMBER]"
type textarea "Submit a picture displaying address & food as Proof of Delivery. Envía una foto…"
type input "[STREET_ADDRESS]"
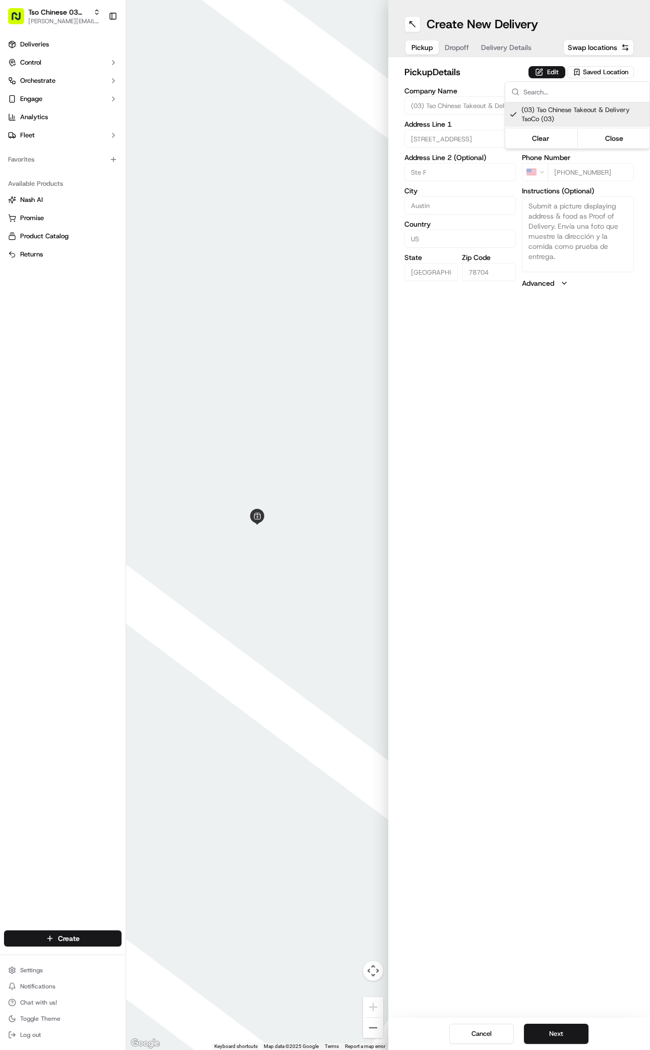
click at [534, 747] on html "Tso Chinese 03 TsoCo [PERSON_NAME][EMAIL_ADDRESS][DOMAIN_NAME] Toggle Sidebar D…" at bounding box center [325, 525] width 650 height 1050
click at [570, 1026] on button "Next" at bounding box center [556, 1033] width 65 height 20
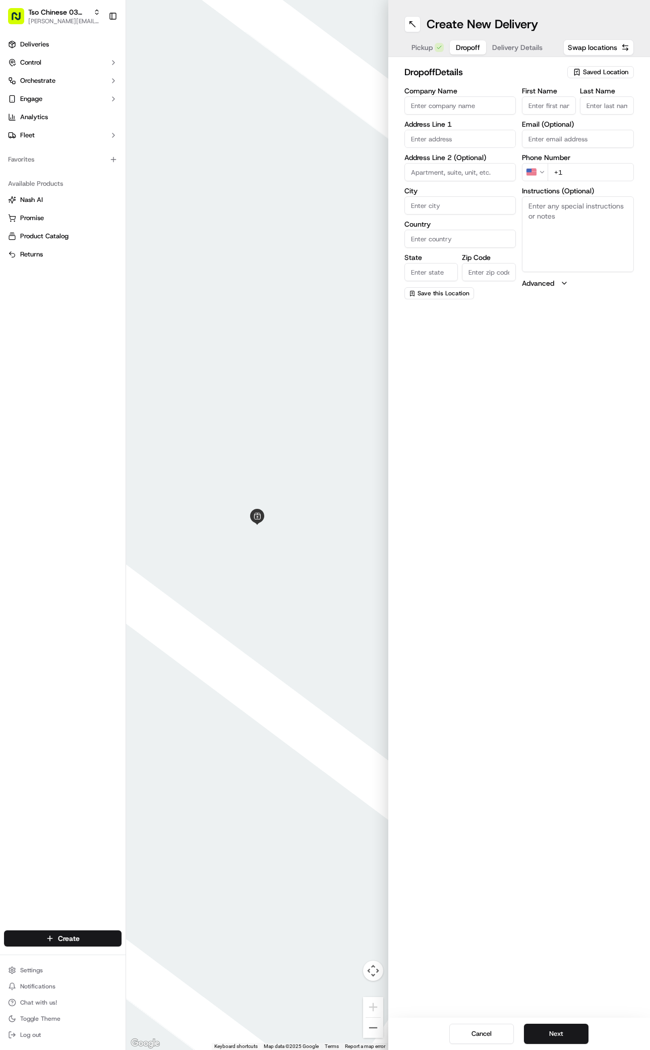
paste input "Jeremiah Ornelas"
click at [545, 106] on input "Jeremiah Ornelas" at bounding box center [549, 105] width 54 height 18
type input "Jeremiah Ornelas"
type input "."
paste input "737 343 3934"
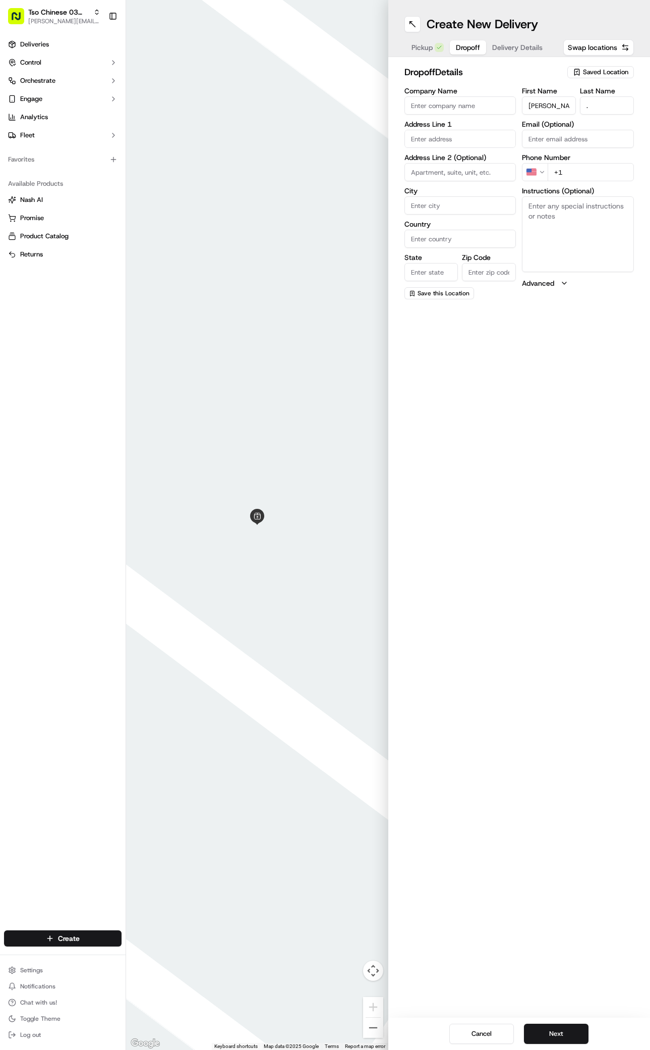
type input "+1 737 343 3934"
paste input "1633 Royal Crest Dr"
click at [446, 159] on div "1633 Royal Crest Drive, Austin, TX" at bounding box center [460, 159] width 107 height 15
type input "1633 Royal Crest Dr, Austin, TX 78741, USA"
type input "Austin"
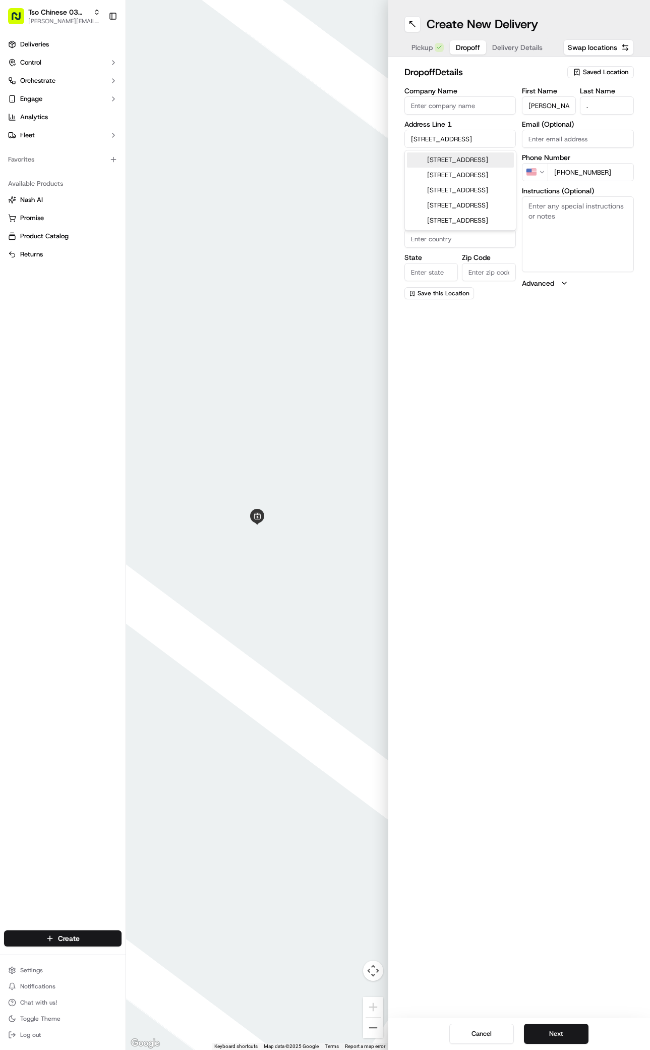
type input "[GEOGRAPHIC_DATA]"
type input "78741"
type input "1633 Royal Crest Drive"
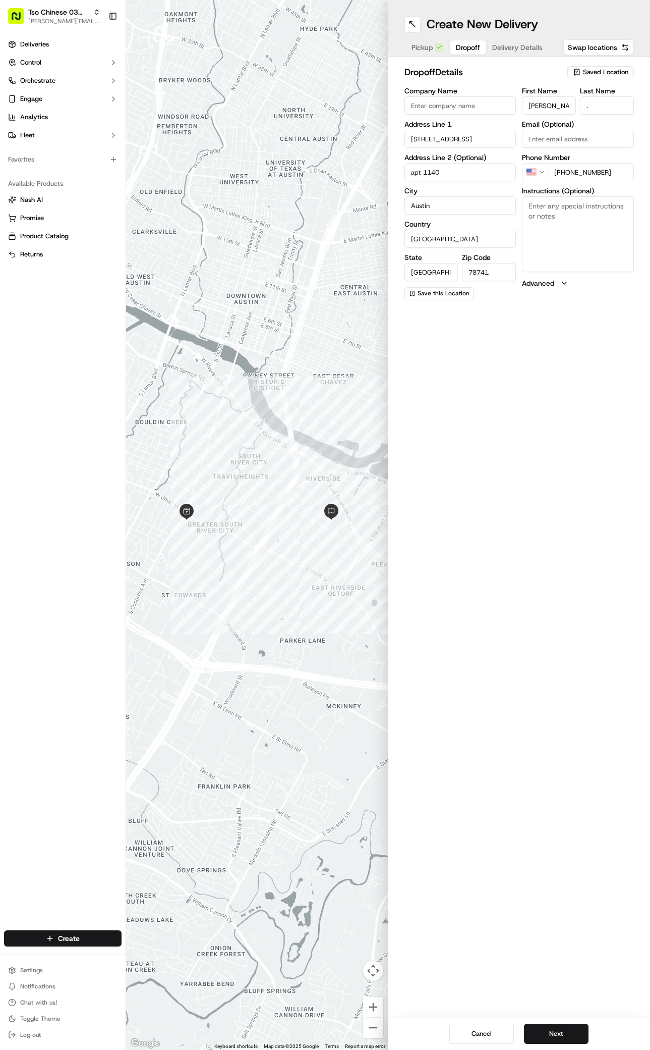
type input "apt 1140"
click at [594, 243] on textarea "Instructions (Optional)" at bounding box center [578, 234] width 112 height 76
paste textarea "Bld A7 apt 1140"
type textarea "Bld A7 apt 1140"
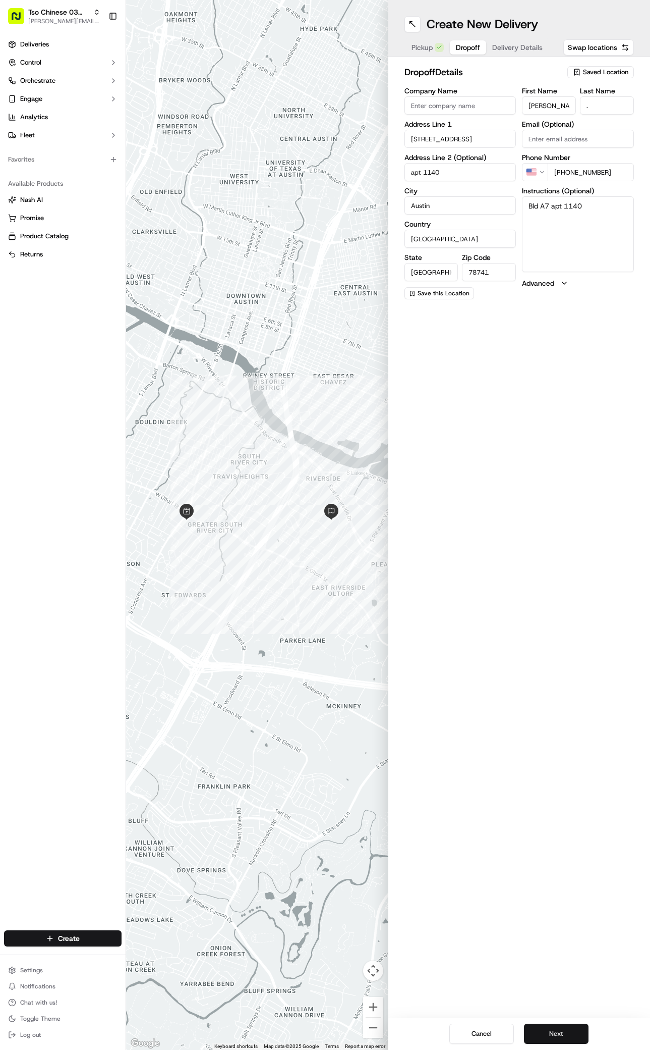
click at [573, 1035] on button "Next" at bounding box center [556, 1033] width 65 height 20
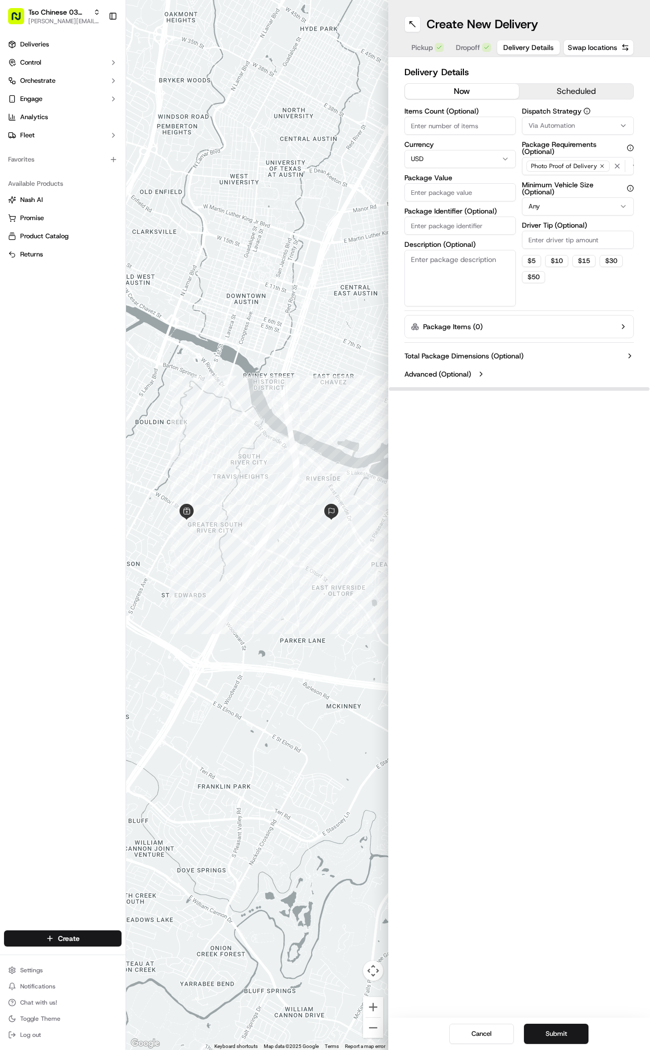
click at [581, 124] on div "Via Automation" at bounding box center [578, 125] width 107 height 9
click at [554, 179] on span "TsoCo Strategy" at bounding box center [584, 180] width 124 height 9
click at [583, 292] on html "Tso Chinese 03 TsoCo antonia@tsochinese.com Toggle Sidebar Deliveries Control O…" at bounding box center [325, 525] width 650 height 1050
click at [583, 241] on input "Driver Tip (Optional)" at bounding box center [578, 240] width 112 height 18
type input "2"
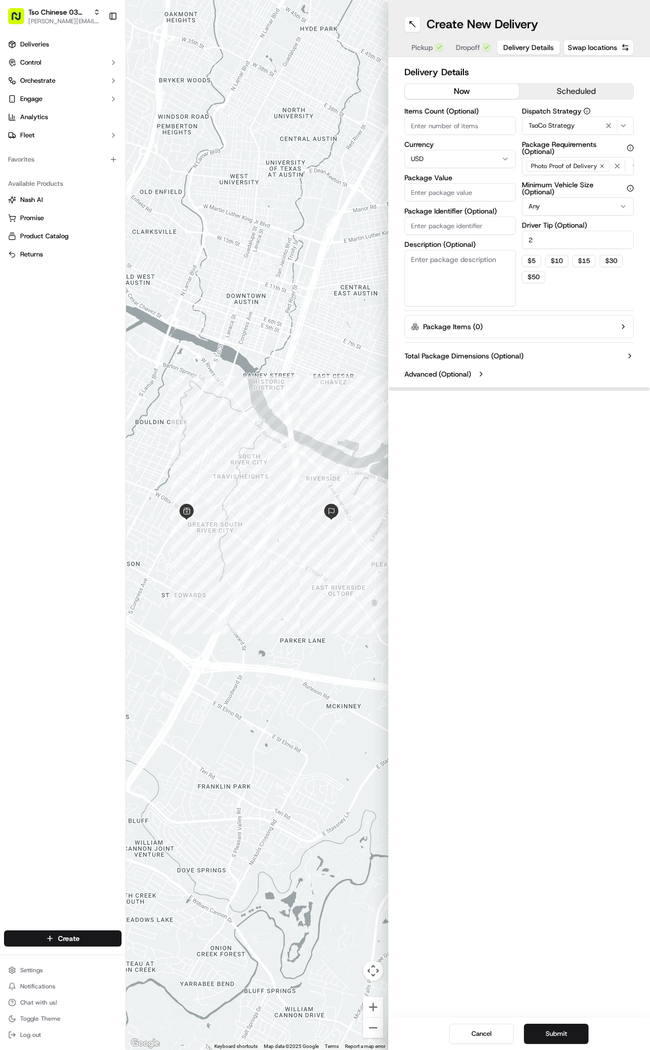
click at [446, 186] on input "Package Value" at bounding box center [461, 192] width 112 height 18
type input "30.26"
click at [503, 228] on input "Package Identifier (Optional)" at bounding box center [461, 225] width 112 height 18
paste input "#XBPRWG0"
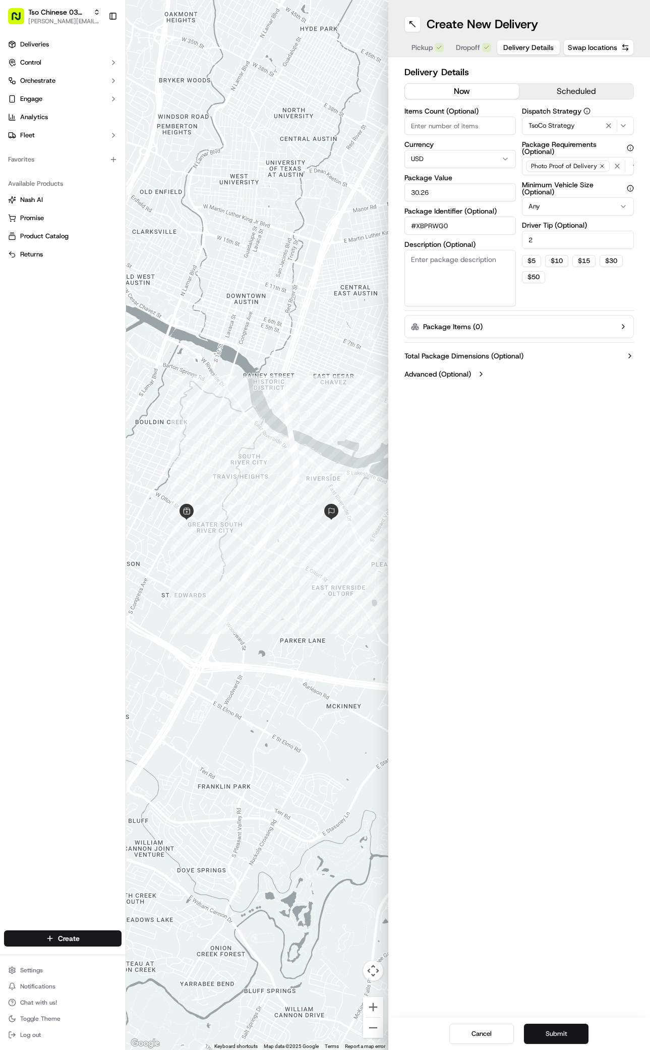
type input "#XBPRWG0"
click at [552, 1029] on button "Submit" at bounding box center [556, 1033] width 65 height 20
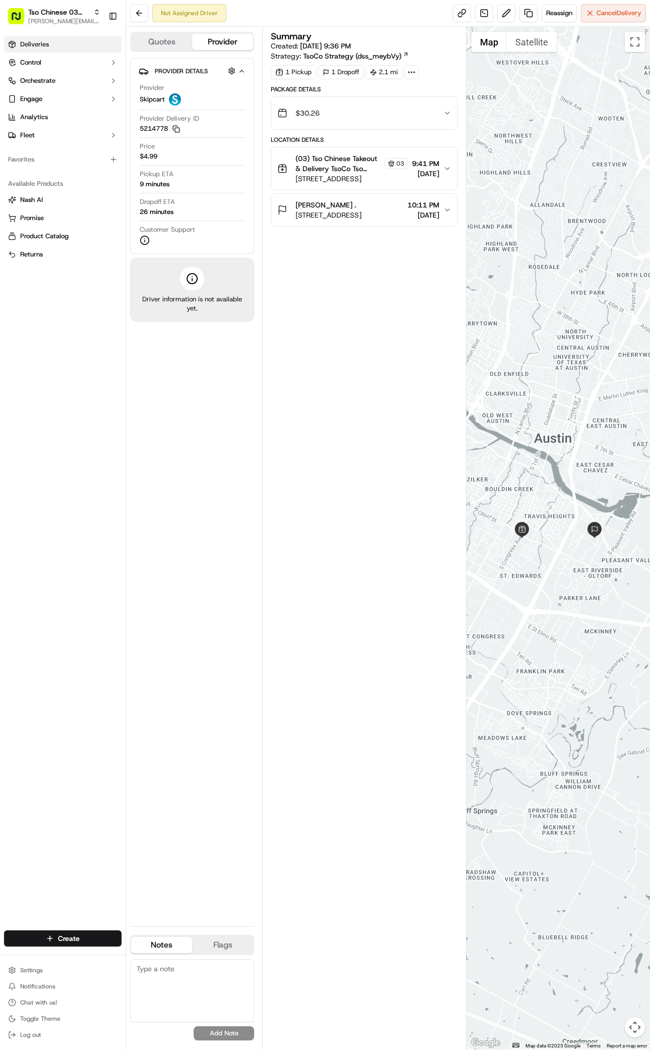
click at [37, 40] on span "Deliveries" at bounding box center [34, 44] width 29 height 9
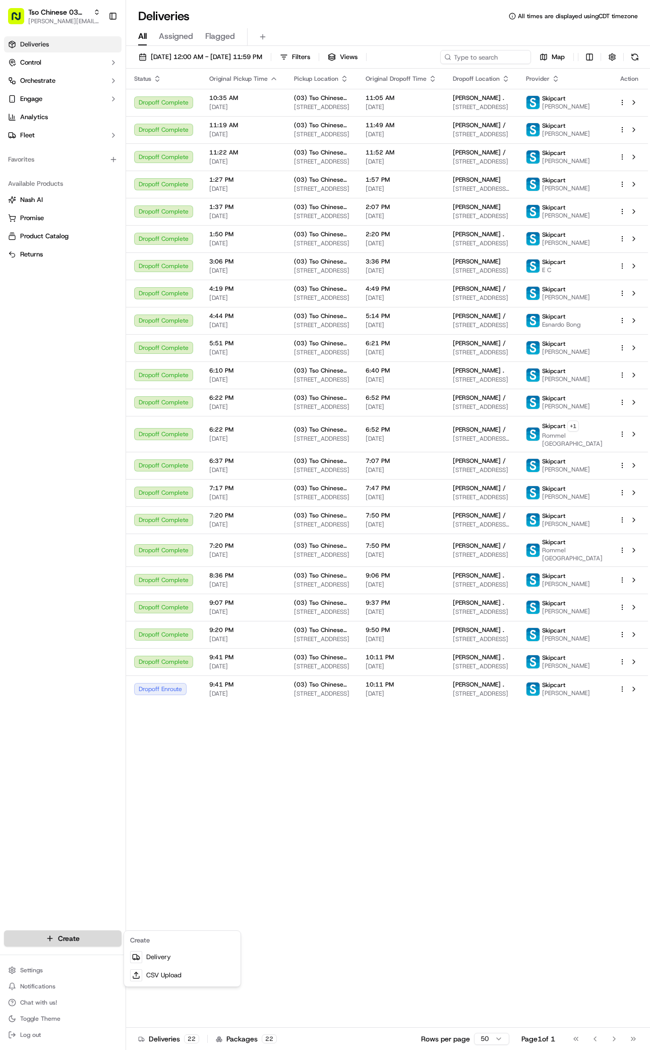
click at [85, 942] on html "Tso Chinese 03 TsoCo [PERSON_NAME][EMAIL_ADDRESS][DOMAIN_NAME] Toggle Sidebar D…" at bounding box center [325, 525] width 650 height 1050
click at [153, 950] on link "Delivery" at bounding box center [182, 957] width 113 height 18
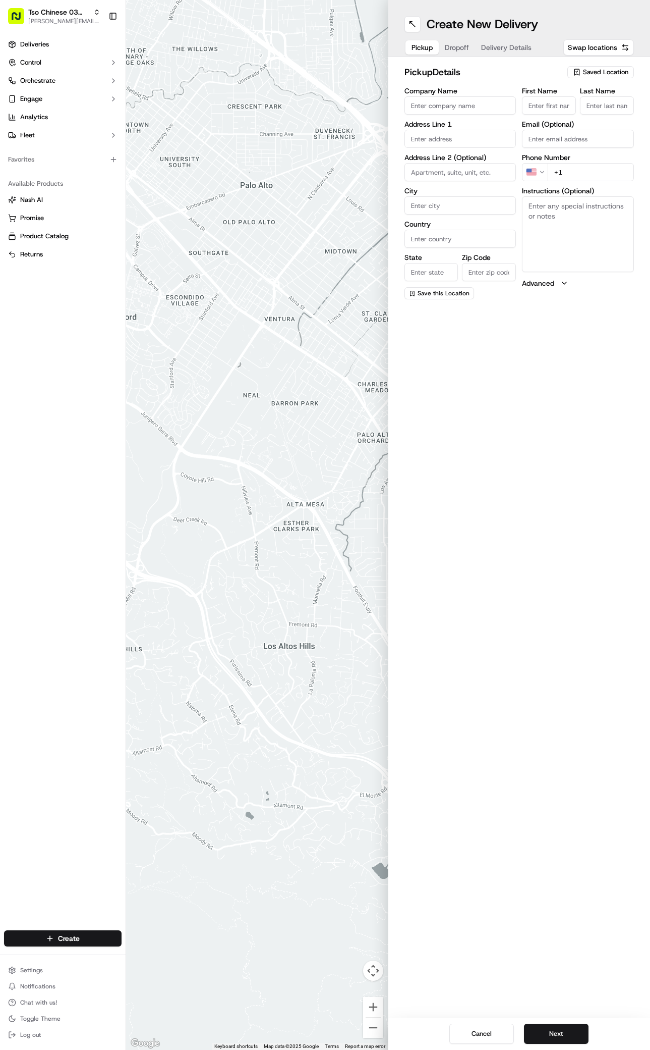
click at [605, 71] on span "Saved Location" at bounding box center [605, 72] width 45 height 9
click at [568, 110] on span "(03) Tso Chinese Takeout & Delivery TsoCo (03)" at bounding box center [584, 114] width 124 height 18
type input "(03) Tso Chinese Takeout & Delivery TsoCo"
type input "Ste F"
type input "Austin"
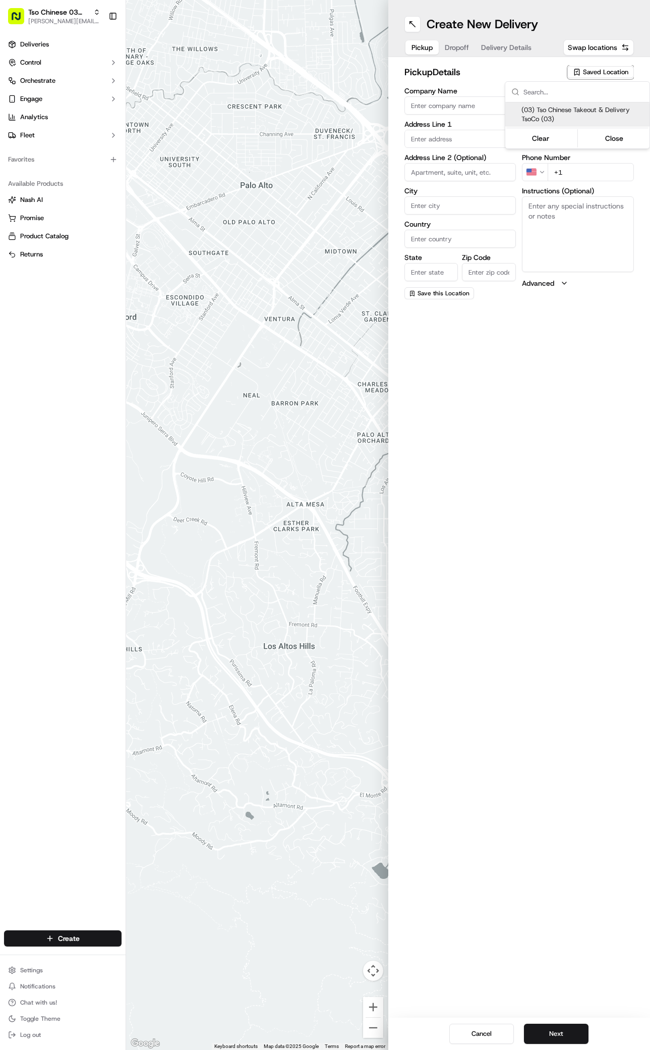
type input "US"
type input "[GEOGRAPHIC_DATA]"
type input "78704"
type input "Tso Chinese"
type input "TsoCo Manager"
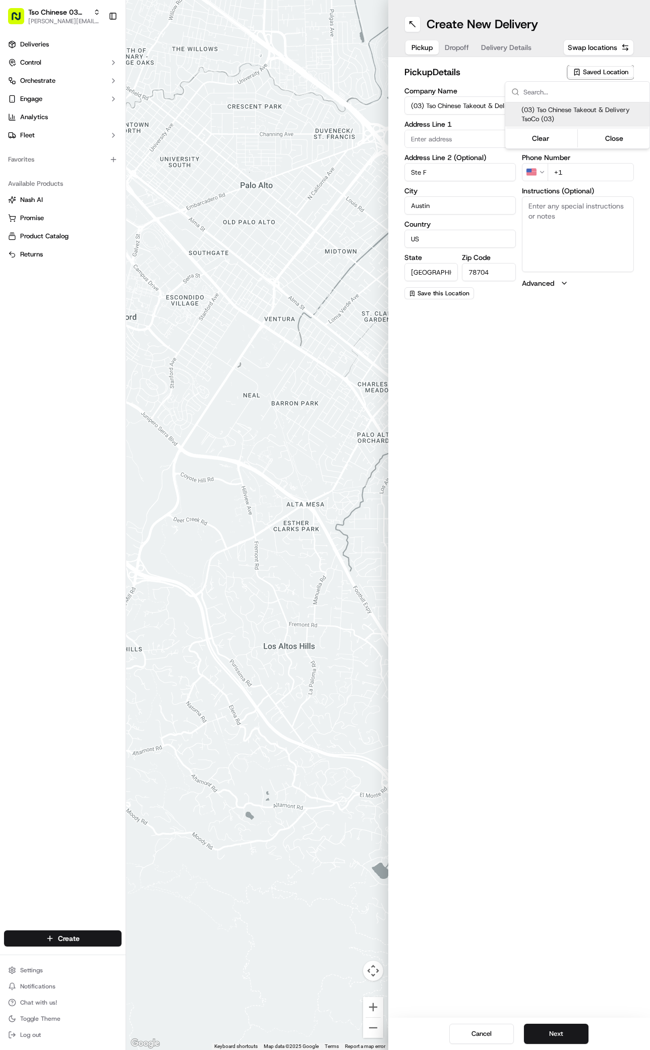
type input "[EMAIL_ADDRESS][DOMAIN_NAME]"
type input "[PHONE_NUMBER]"
type textarea "Submit a picture displaying address & food as Proof of Delivery. Envía una foto…"
type input "[STREET_ADDRESS]"
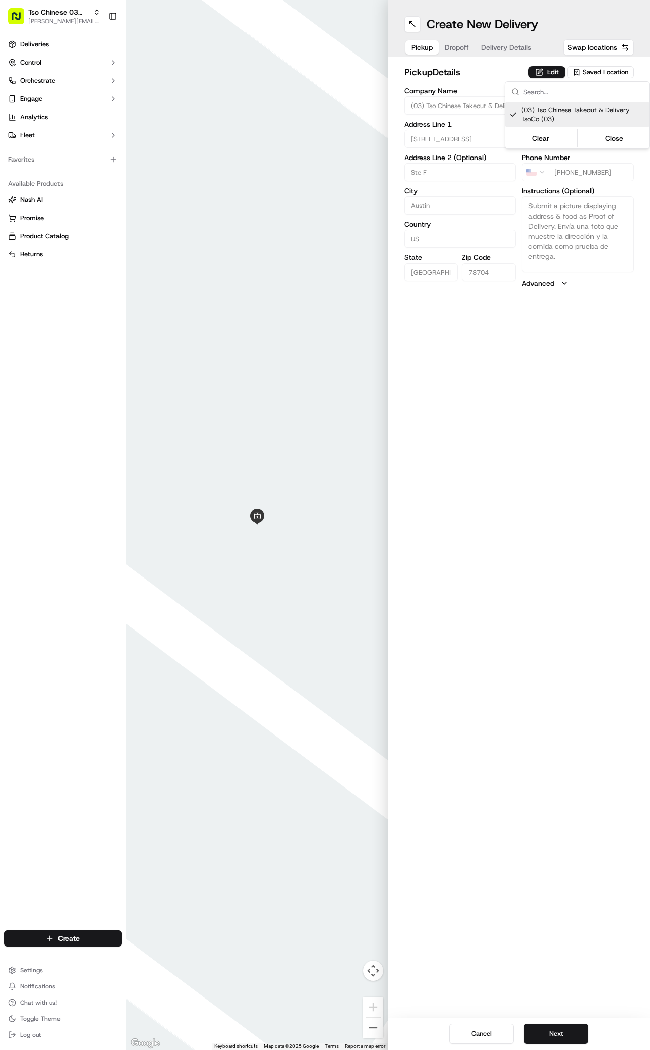
click at [543, 644] on html "Tso Chinese 03 TsoCo [PERSON_NAME][EMAIL_ADDRESS][DOMAIN_NAME] Toggle Sidebar D…" at bounding box center [325, 525] width 650 height 1050
click at [550, 1027] on button "Next" at bounding box center [556, 1033] width 65 height 20
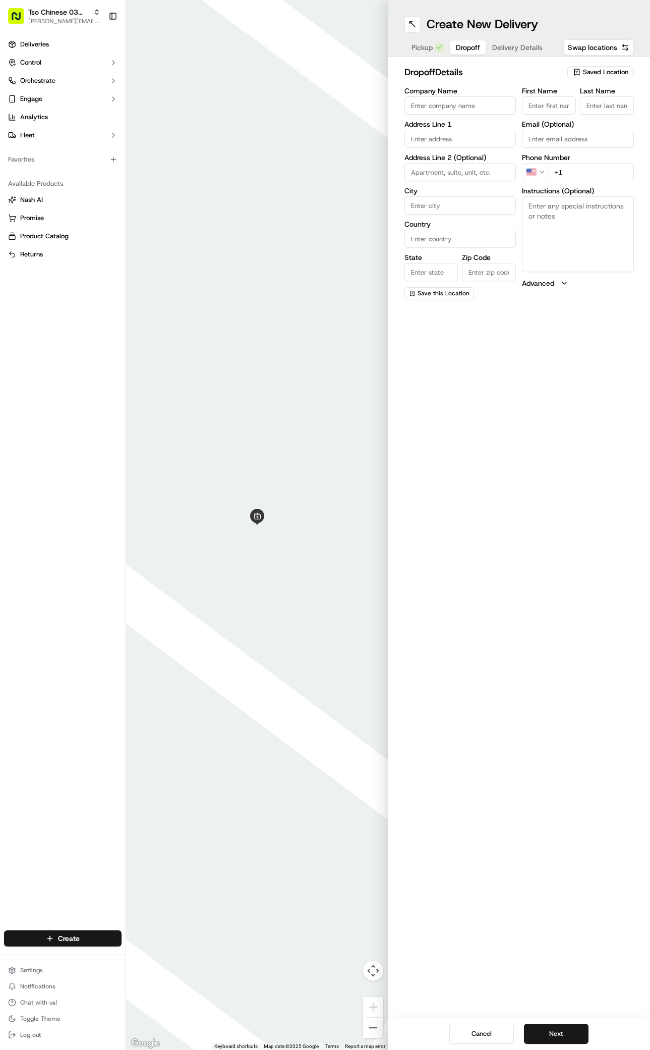
paste input "Christopher Hejl"
type input "Christopher Hejl"
type input ","
paste input "512 699 1603"
type input "+1 512 699 1603"
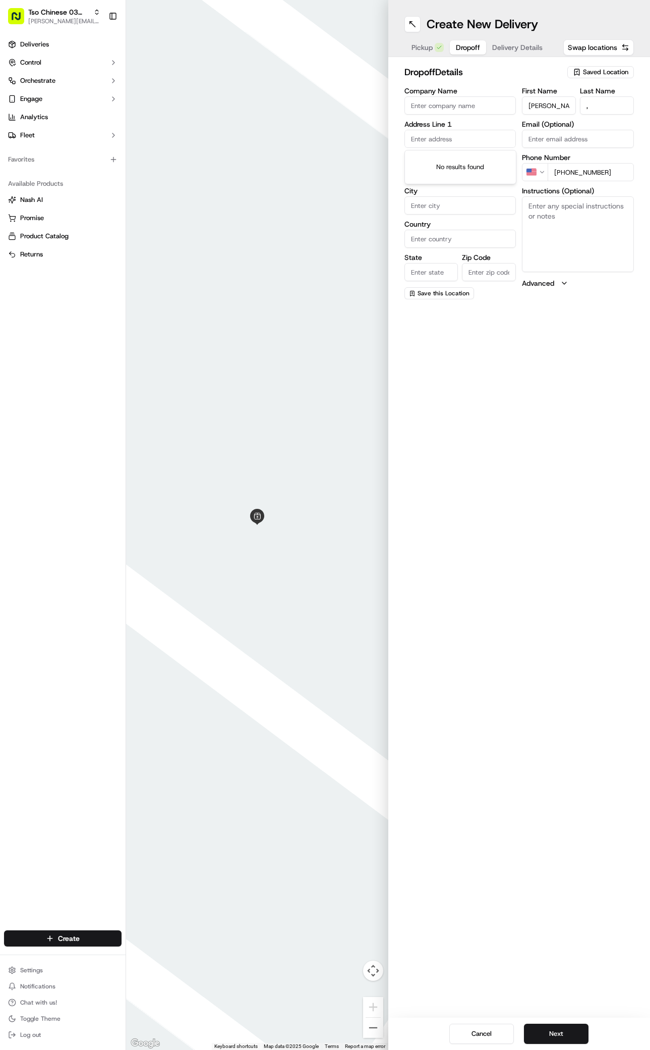
click at [440, 138] on input "text" at bounding box center [461, 139] width 112 height 18
paste input "4417 Jinx Ave"
click at [426, 156] on div "4417 Jinx Ave, Austin, TX" at bounding box center [460, 159] width 107 height 15
type input "4417 Jinx Avenue"
type input "Austin"
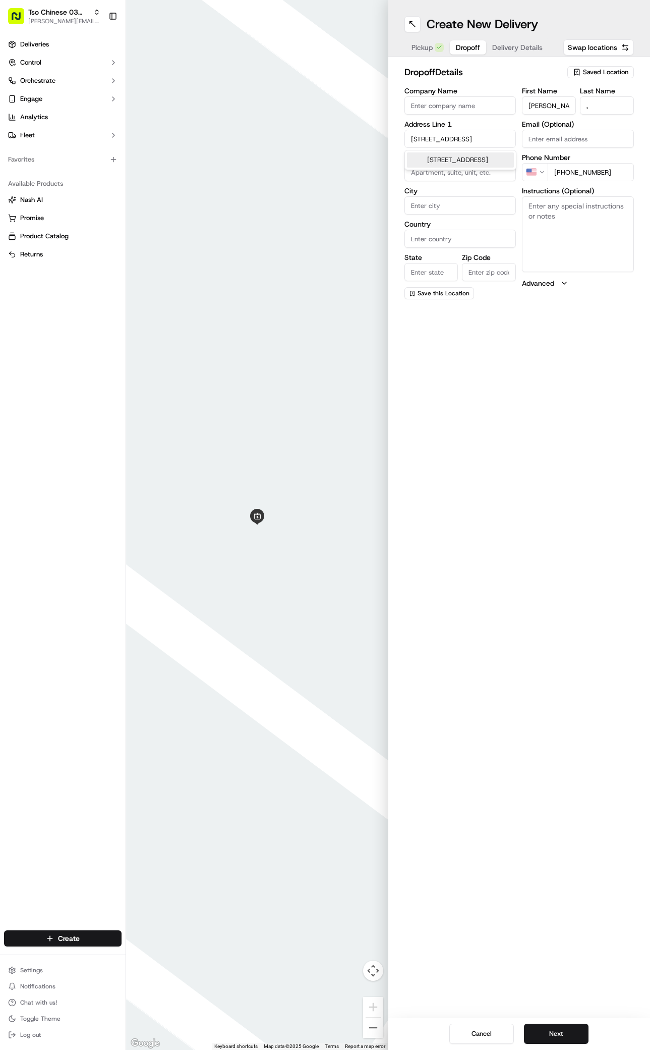
type input "[GEOGRAPHIC_DATA]"
type input "78745"
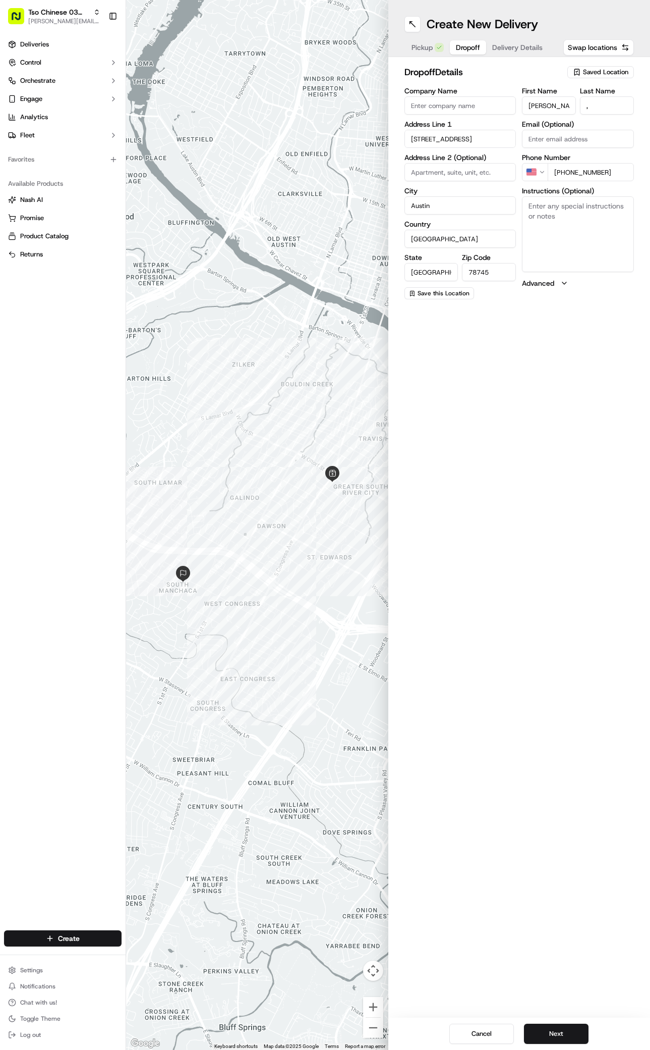
click at [562, 221] on textarea "Instructions (Optional)" at bounding box center [578, 234] width 112 height 76
paste textarea "Yellow house with lamp-post. Please knock and give to person. Thanks!"
type textarea "Yellow house with lamp-post. Please knock and give to person. Thanks!"
click at [552, 1035] on button "Next" at bounding box center [556, 1033] width 65 height 20
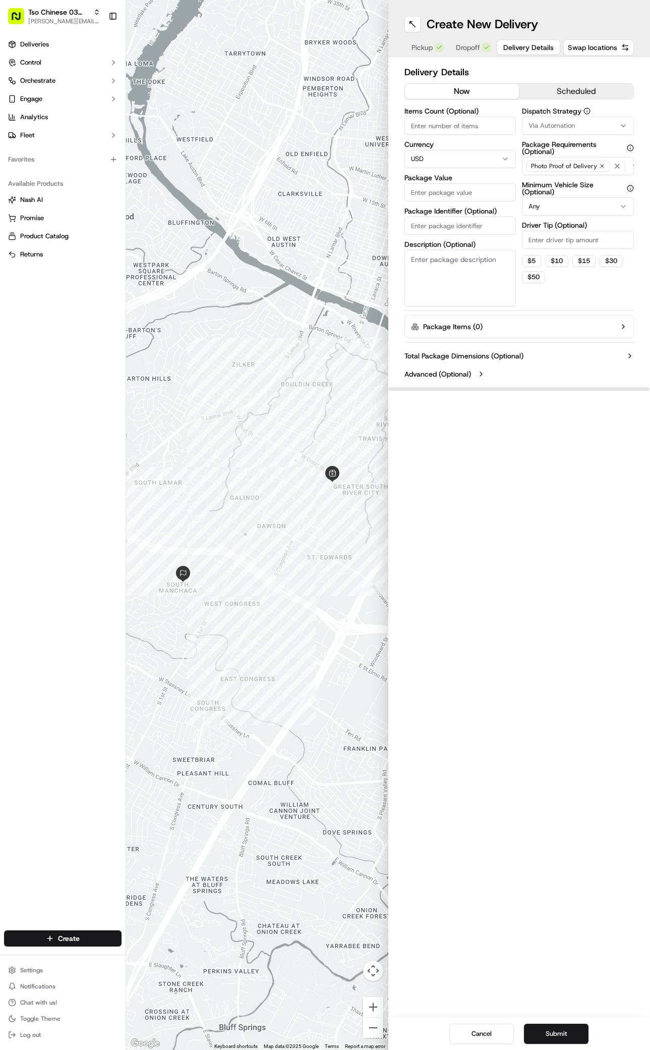
click at [603, 125] on div "Via Automation" at bounding box center [578, 125] width 107 height 9
click at [550, 174] on div "TsoCo Strategy" at bounding box center [578, 180] width 144 height 15
click at [586, 301] on html "Tso Chinese 03 TsoCo antonia@tsochinese.com Toggle Sidebar Deliveries Control O…" at bounding box center [325, 525] width 650 height 1050
click at [576, 253] on div "Dispatch Strategy TsoCo Strategy Package Requirements (Optional) Photo Proof of…" at bounding box center [578, 206] width 112 height 199
click at [578, 236] on input "Driver Tip (Optional)" at bounding box center [578, 240] width 112 height 18
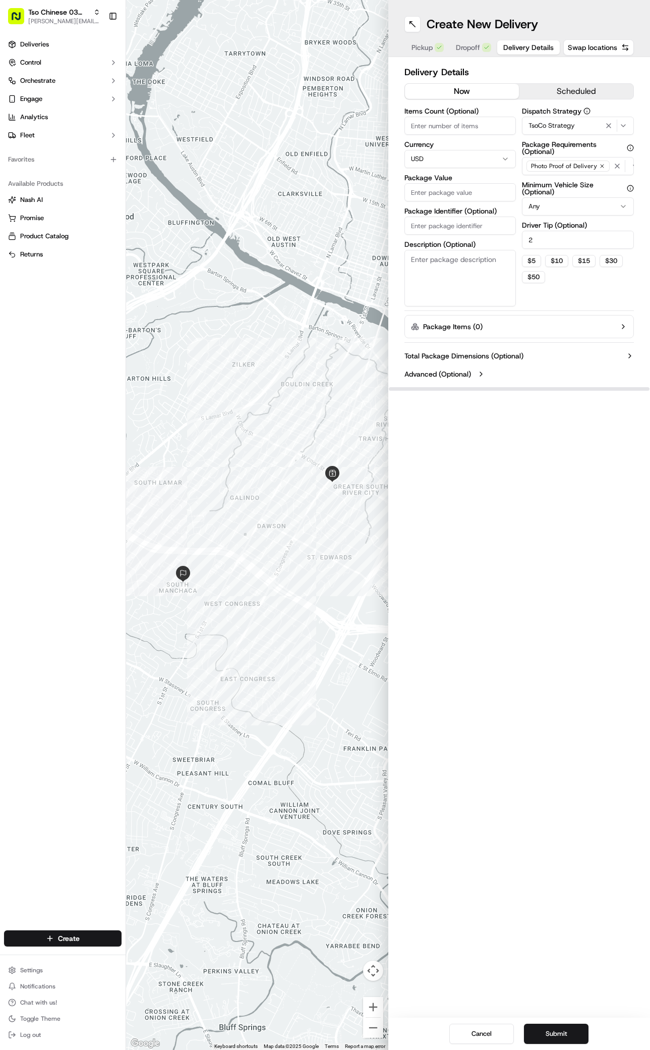
type input "2"
click at [472, 193] on input "Package Value" at bounding box center [461, 192] width 112 height 18
type input "29.66"
click at [443, 227] on input "Package Identifier (Optional)" at bounding box center [461, 225] width 112 height 18
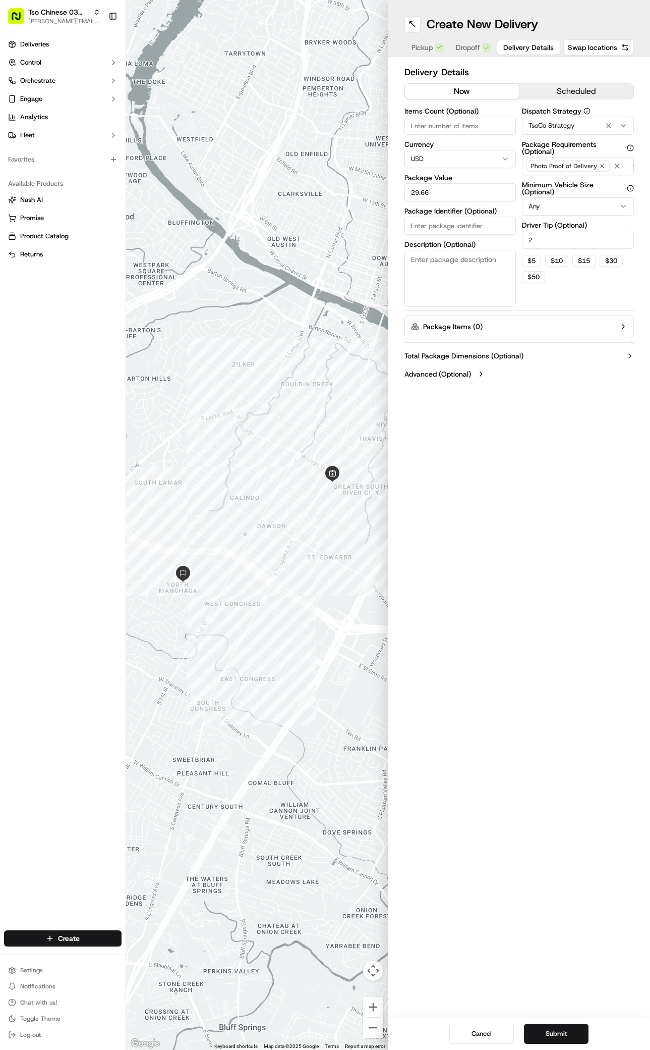
paste input "#AXLWHKQ"
type input "#AXLWHKQ"
click at [572, 1029] on button "Submit" at bounding box center [556, 1033] width 65 height 20
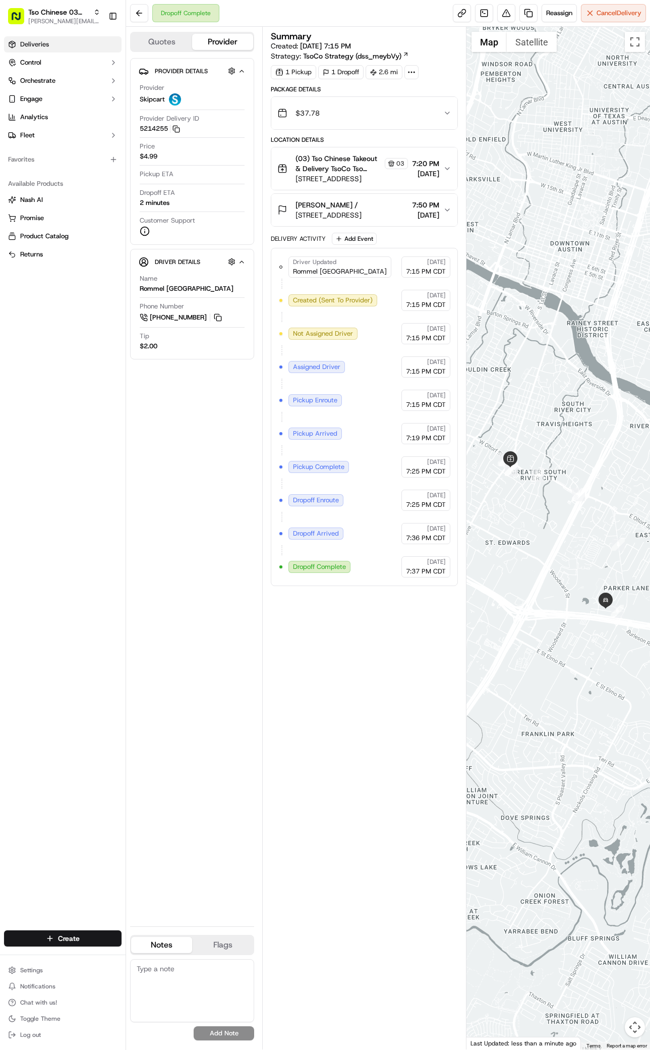
click at [30, 46] on span "Deliveries" at bounding box center [34, 44] width 29 height 9
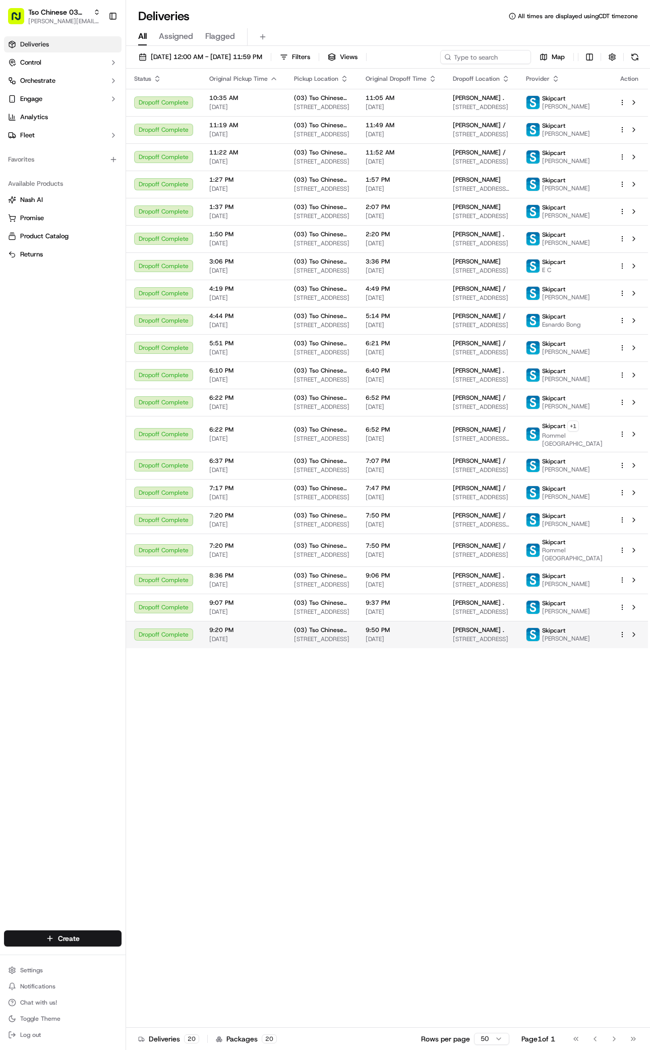
click at [510, 643] on span "[STREET_ADDRESS]" at bounding box center [481, 639] width 57 height 8
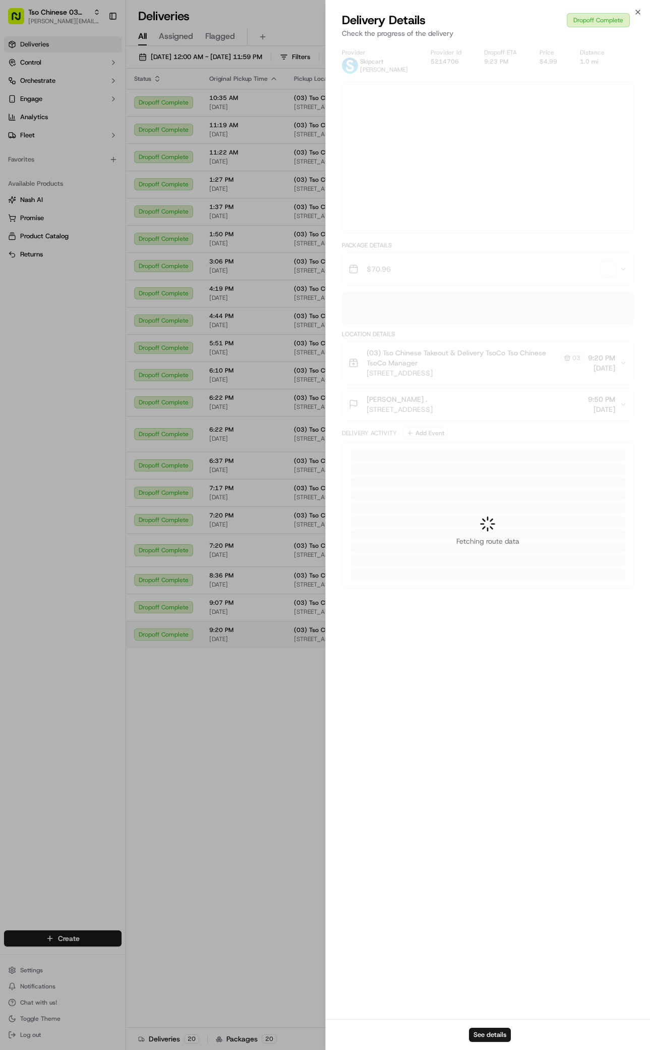
click at [510, 712] on div at bounding box center [325, 525] width 650 height 1050
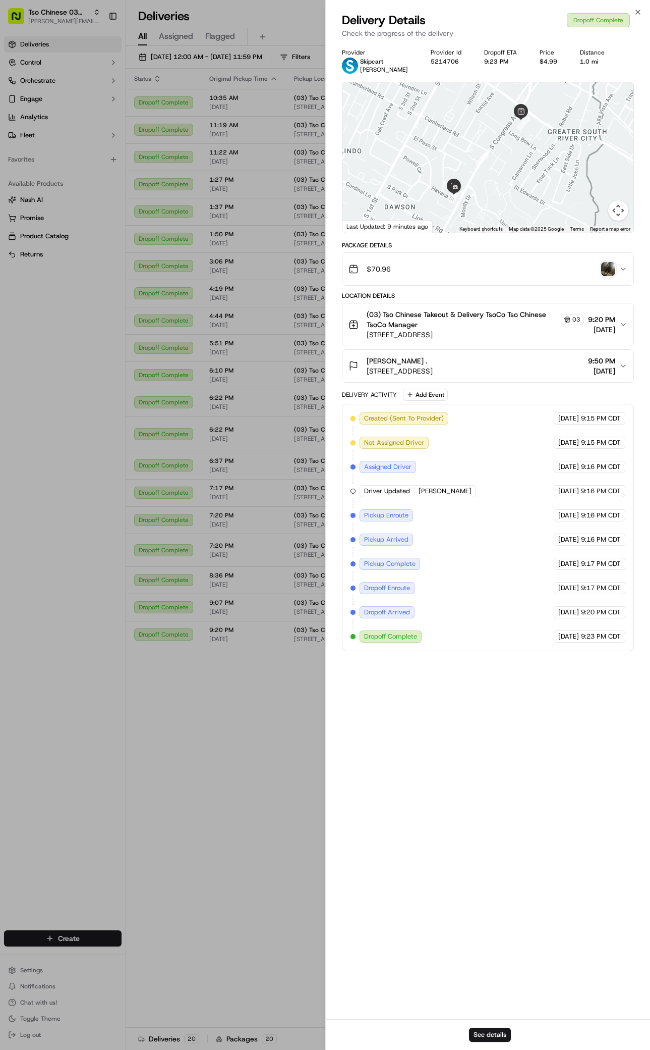
click at [611, 265] on img "button" at bounding box center [609, 269] width 14 height 14
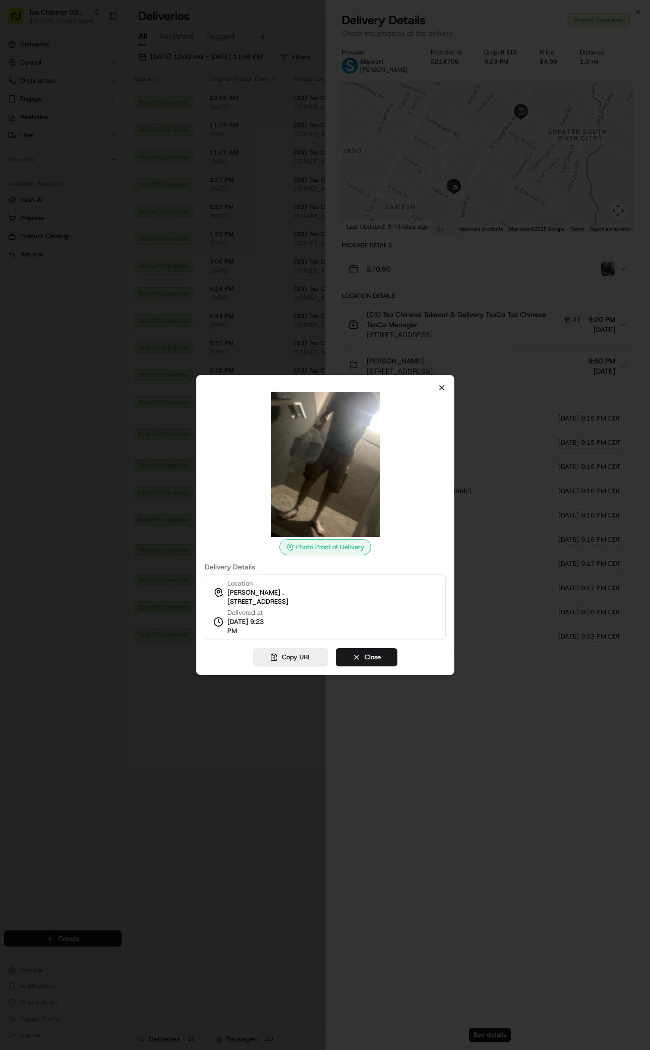
click at [442, 389] on icon "button" at bounding box center [442, 388] width 8 height 8
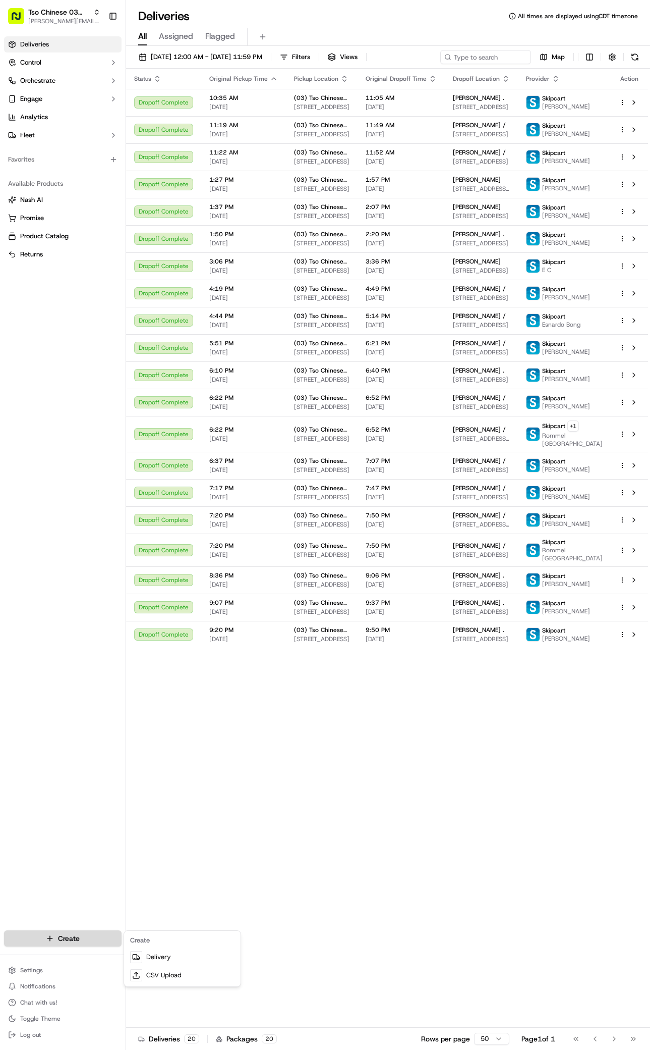
click at [83, 932] on html "Tso Chinese 03 TsoCo [PERSON_NAME][EMAIL_ADDRESS][DOMAIN_NAME] Toggle Sidebar D…" at bounding box center [325, 525] width 650 height 1050
click at [177, 957] on link "Delivery" at bounding box center [182, 957] width 113 height 18
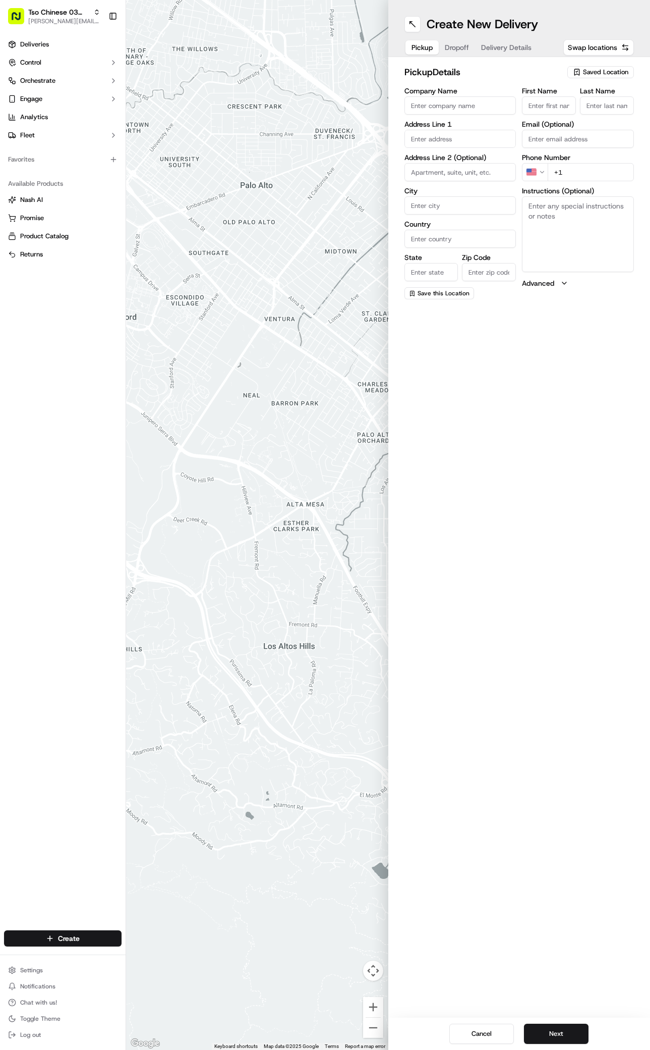
click at [596, 73] on span "Saved Location" at bounding box center [605, 72] width 45 height 9
click at [581, 116] on span "(03) Tso Chinese Takeout & Delivery TsoCo (03)" at bounding box center [584, 114] width 124 height 18
type input "(03) Tso Chinese Takeout & Delivery TsoCo"
type input "Ste F"
type input "Austin"
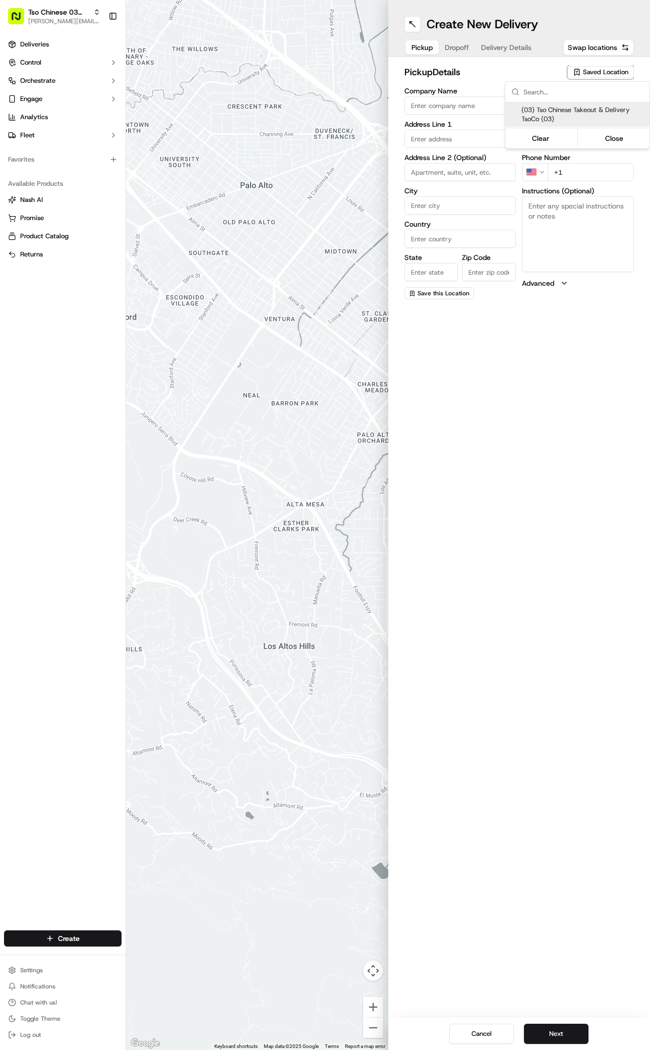
type input "US"
type input "[GEOGRAPHIC_DATA]"
type input "78704"
type input "Tso Chinese"
type input "TsoCo Manager"
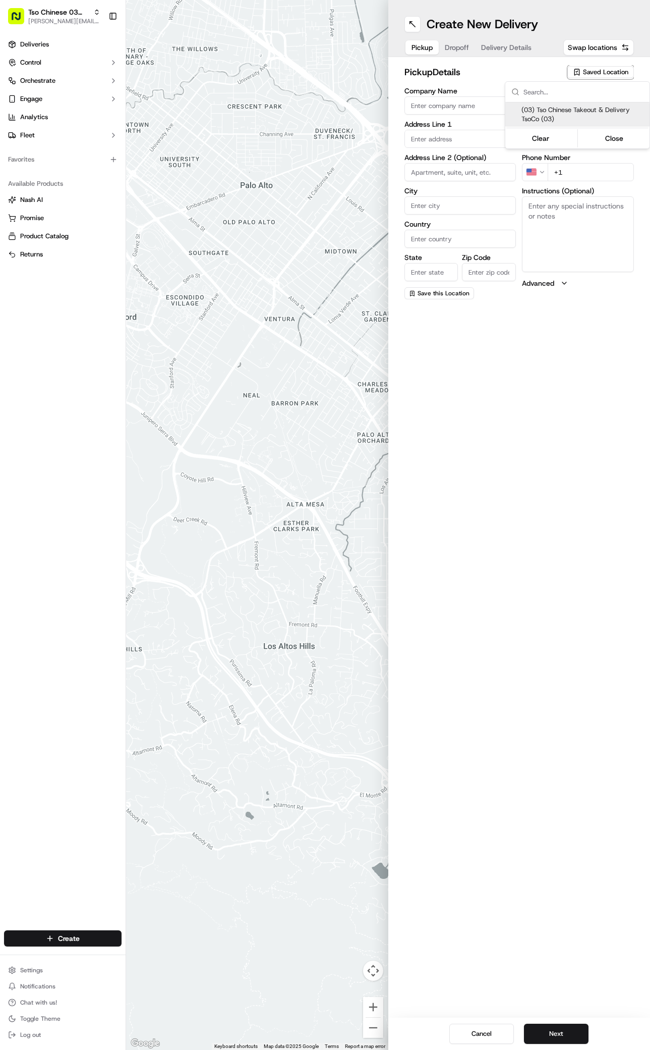
type input "[EMAIL_ADDRESS][DOMAIN_NAME]"
type input "[PHONE_NUMBER]"
type textarea "Submit a picture displaying address & food as Proof of Delivery. Envía una foto…"
type input "[STREET_ADDRESS]"
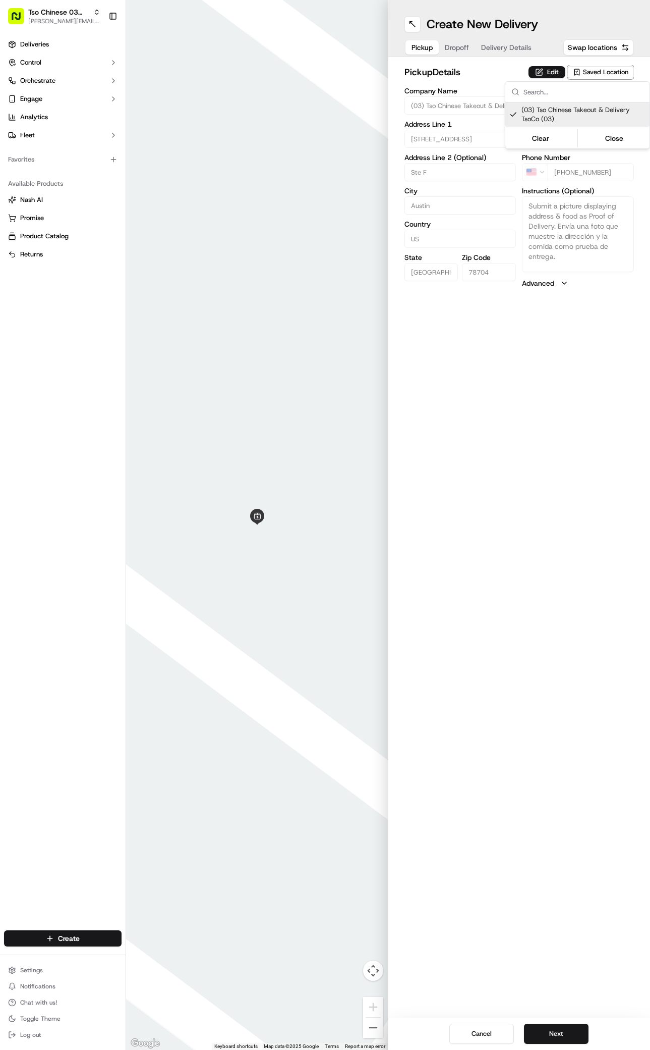
click at [562, 1026] on html "Tso Chinese 03 TsoCo [PERSON_NAME][EMAIL_ADDRESS][DOMAIN_NAME] Toggle Sidebar D…" at bounding box center [325, 525] width 650 height 1050
click at [562, 1026] on button "Next" at bounding box center [556, 1033] width 65 height 20
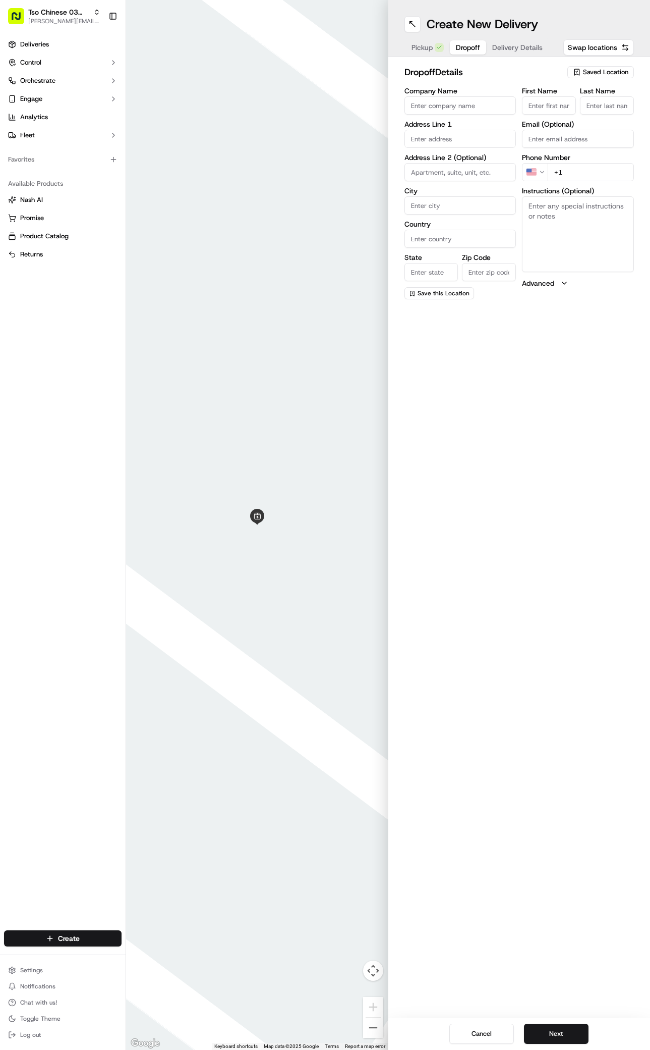
paste input "[PERSON_NAME]"
type input "[PERSON_NAME]"
type input "."
paste input "[PHONE_NUMBER]"
type input "[PHONE_NUMBER]"
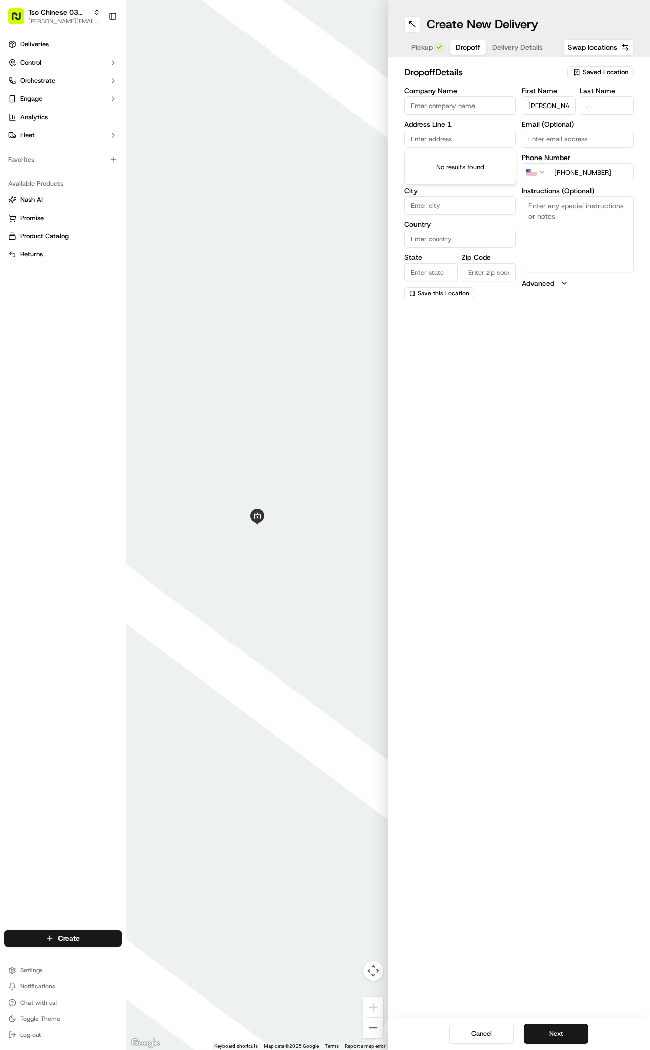
paste input "5100 US-[STREET_ADDRESS]"
click at [467, 141] on input "5100 US-[STREET_ADDRESS]" at bounding box center [461, 139] width 112 height 18
click at [459, 158] on div "[STREET_ADDRESS]" at bounding box center [460, 159] width 107 height 15
type input "5100 U.S. 290"
type input "Austin"
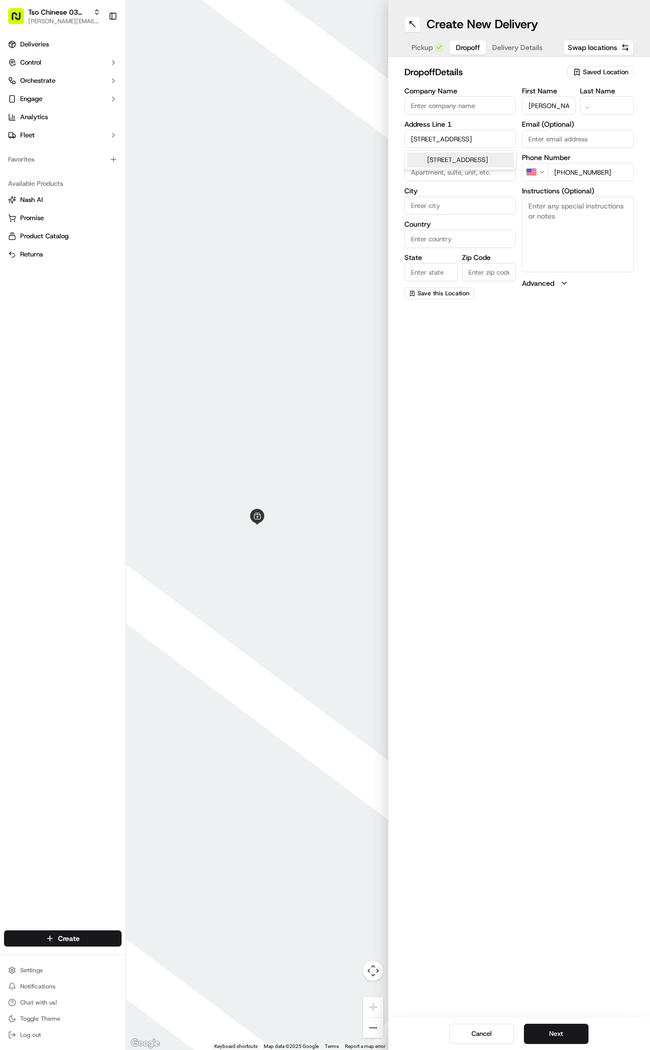
type input "[GEOGRAPHIC_DATA]"
type input "78749"
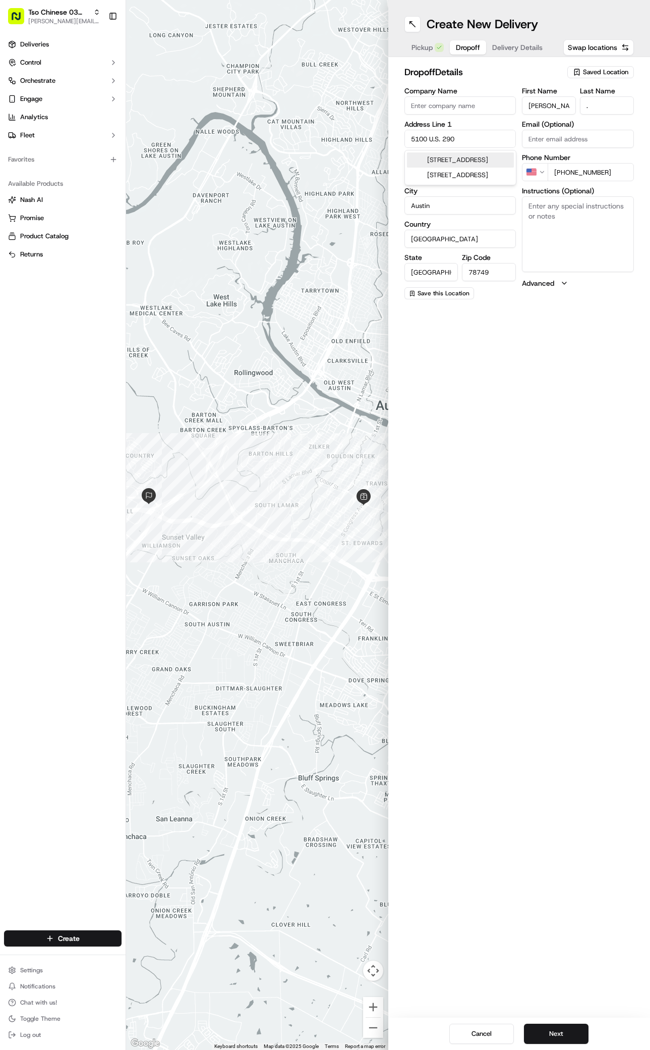
click at [465, 141] on input "5100 U.S. 290" at bounding box center [461, 139] width 112 height 18
click at [463, 169] on div "[STREET_ADDRESS][PERSON_NAME]" at bounding box center [460, 164] width 107 height 24
click at [475, 134] on input "5100 U.S. 290" at bounding box center [461, 139] width 112 height 18
click at [476, 142] on input "5100 U.S. 290" at bounding box center [461, 139] width 112 height 18
click at [485, 179] on div "[STREET_ADDRESS]" at bounding box center [460, 175] width 107 height 15
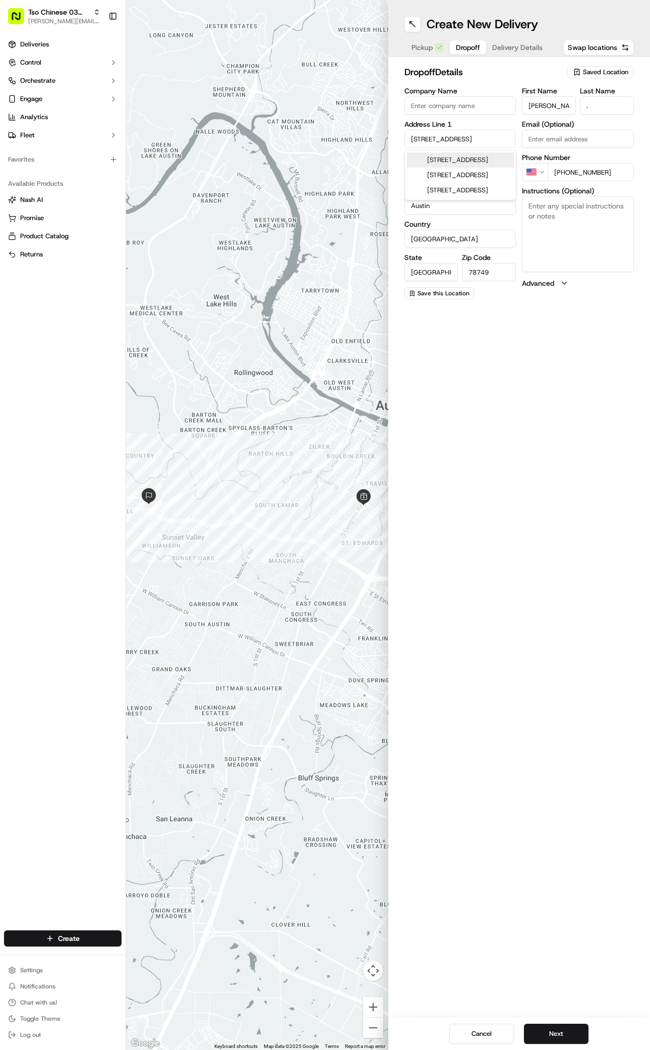
type input "[STREET_ADDRESS]"
type input "78735"
click at [569, 244] on textarea "Instructions (Optional)" at bounding box center [578, 234] width 112 height 76
paste textarea "Extended stay"
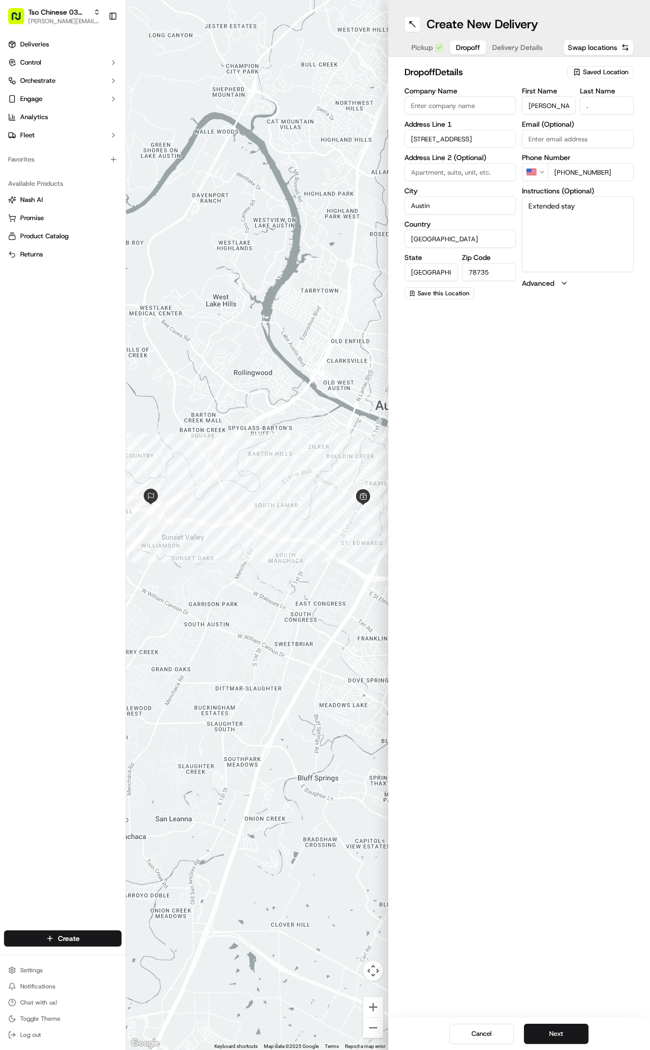
type textarea "Extended stay"
click at [453, 176] on input at bounding box center [461, 172] width 112 height 18
type input "room 306"
click at [562, 1026] on button "Next" at bounding box center [556, 1033] width 65 height 20
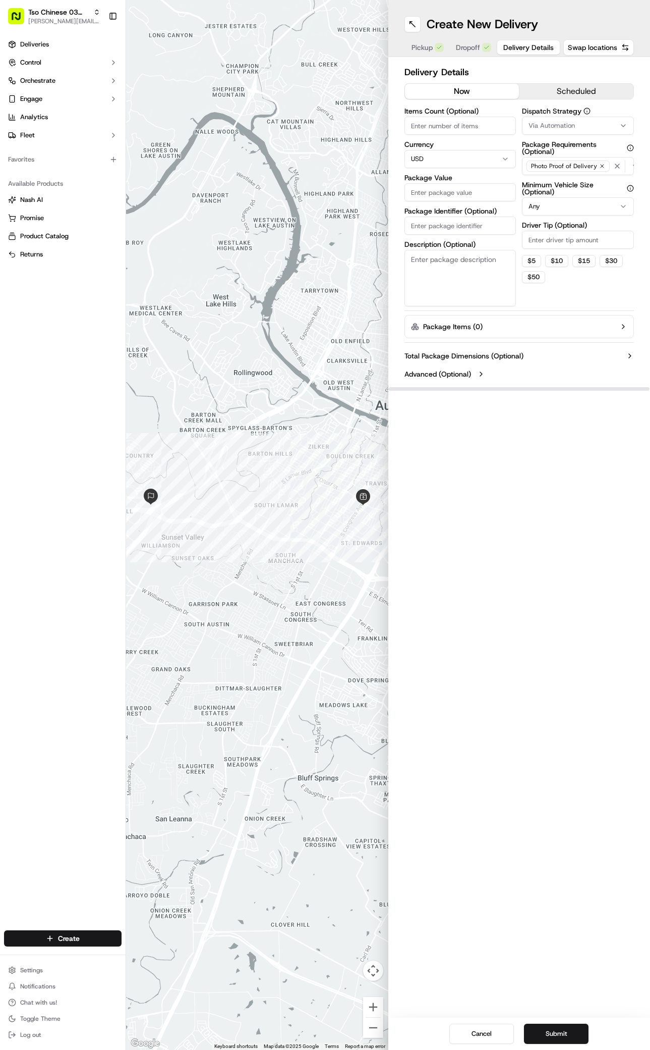
click at [588, 116] on div "Dispatch Strategy Via Automation" at bounding box center [578, 120] width 112 height 27
click at [587, 126] on div "Via Automation" at bounding box center [578, 125] width 107 height 9
click at [545, 180] on span "TsoCo Strategy" at bounding box center [584, 180] width 124 height 9
click at [586, 274] on html "Tso Chinese 03 TsoCo [PERSON_NAME][EMAIL_ADDRESS][DOMAIN_NAME] Toggle Sidebar D…" at bounding box center [325, 525] width 650 height 1050
click at [586, 245] on input "Driver Tip (Optional)" at bounding box center [578, 240] width 112 height 18
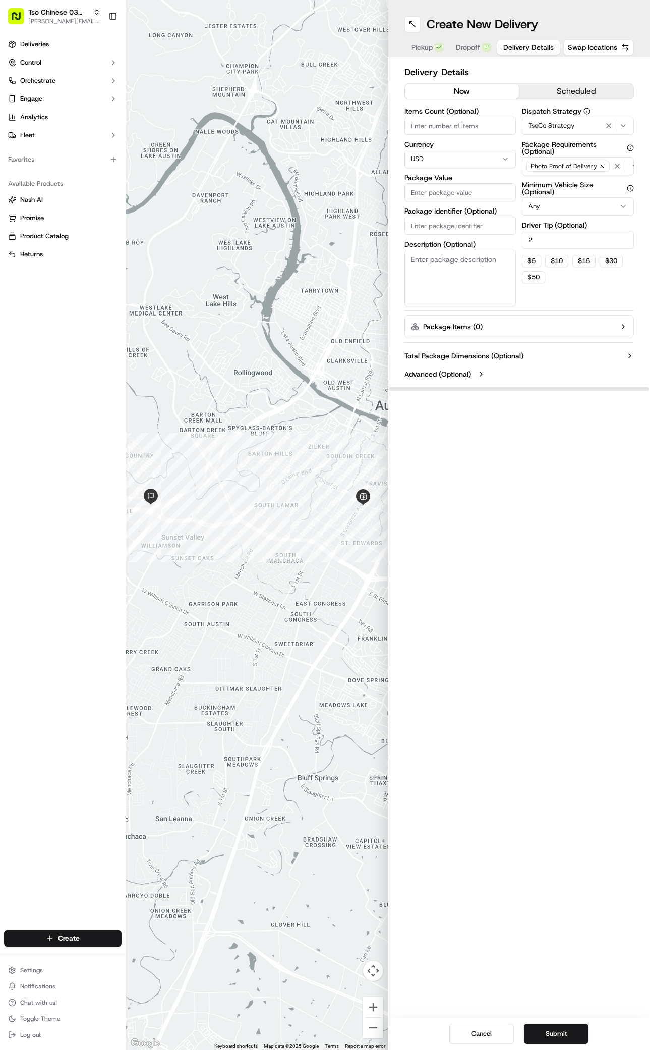
type input "2"
click at [475, 200] on input "Package Value" at bounding box center [461, 192] width 112 height 18
type input "38.85"
click at [486, 210] on label "Package Identifier (Optional)" at bounding box center [461, 210] width 112 height 7
click at [486, 216] on input "Package Identifier (Optional)" at bounding box center [461, 225] width 112 height 18
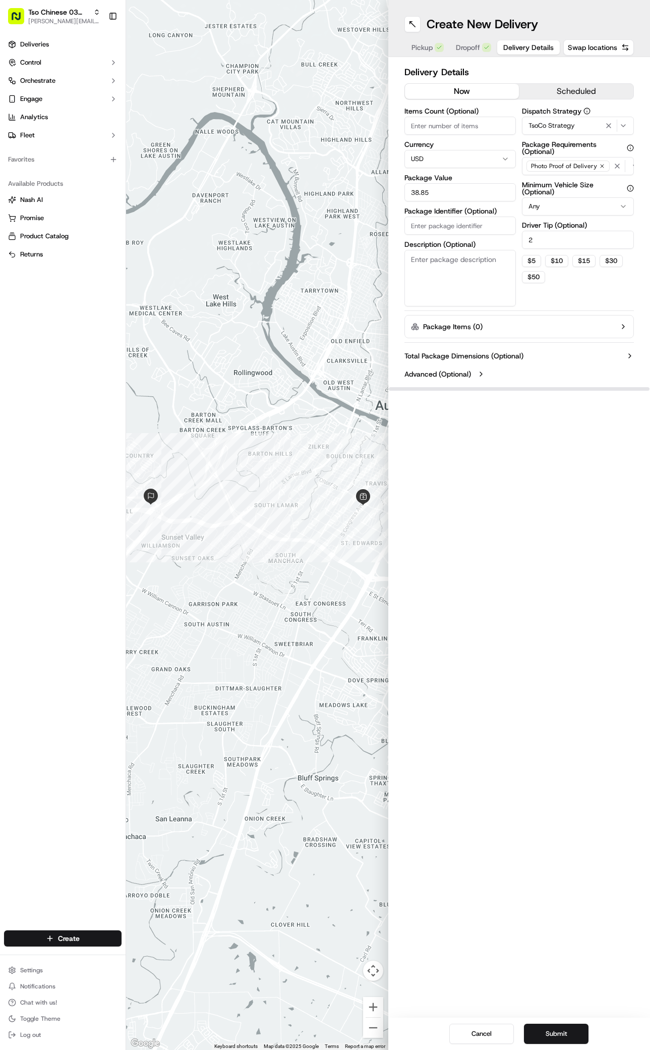
click at [485, 231] on input "Package Identifier (Optional)" at bounding box center [461, 225] width 112 height 18
type input "92ZFLU9"
click at [575, 1032] on button "Submit" at bounding box center [556, 1033] width 65 height 20
